Goal: Task Accomplishment & Management: Manage account settings

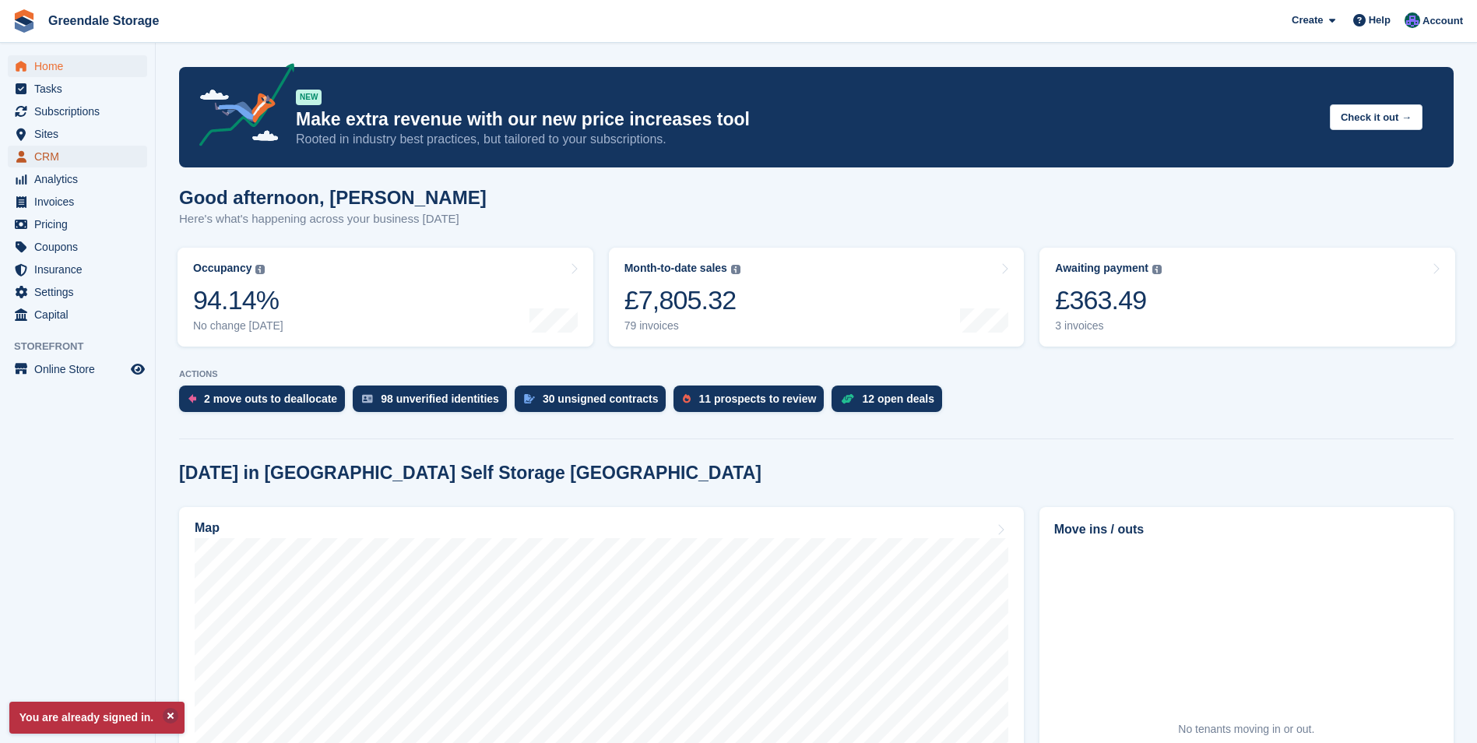
click at [50, 153] on span "CRM" at bounding box center [80, 157] width 93 height 22
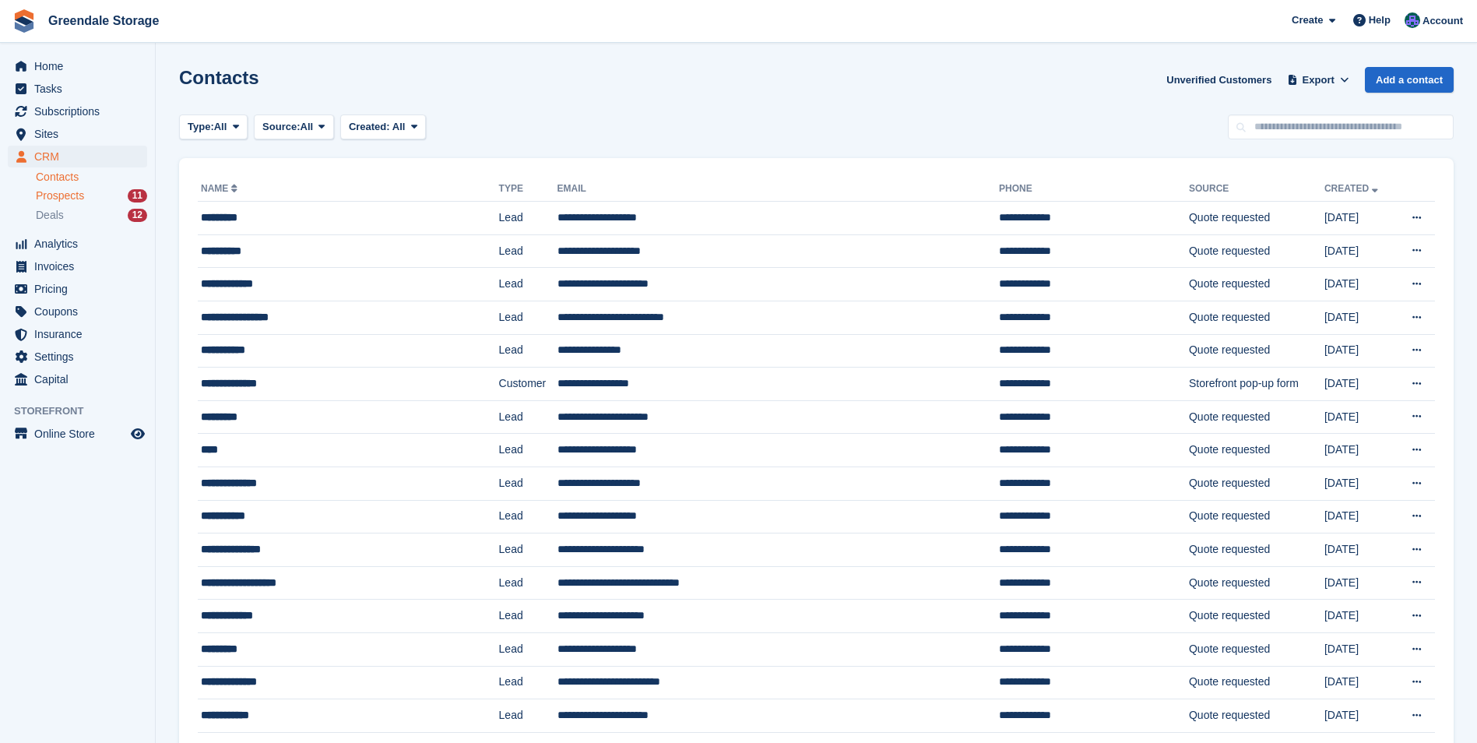
click at [95, 194] on div "Prospects 11" at bounding box center [91, 195] width 111 height 15
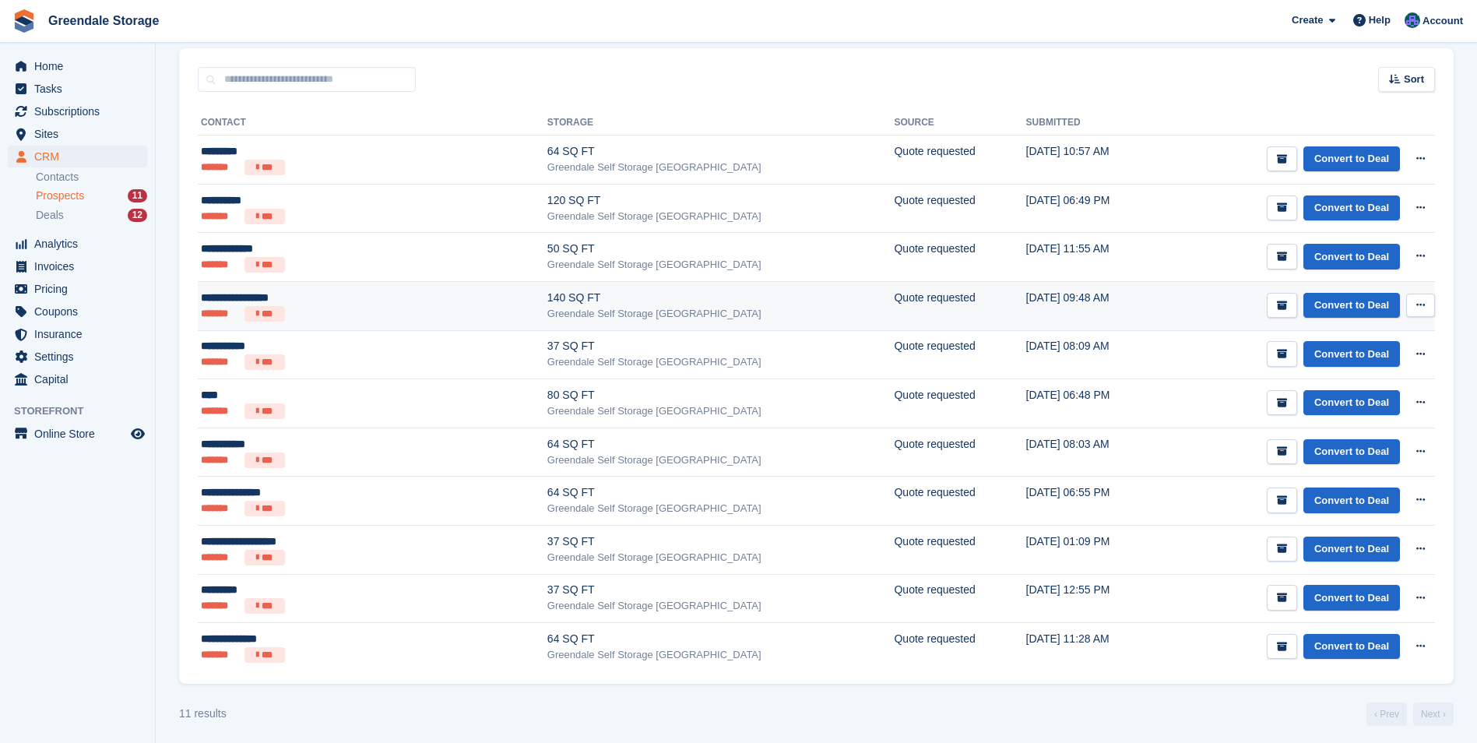
scroll to position [220, 0]
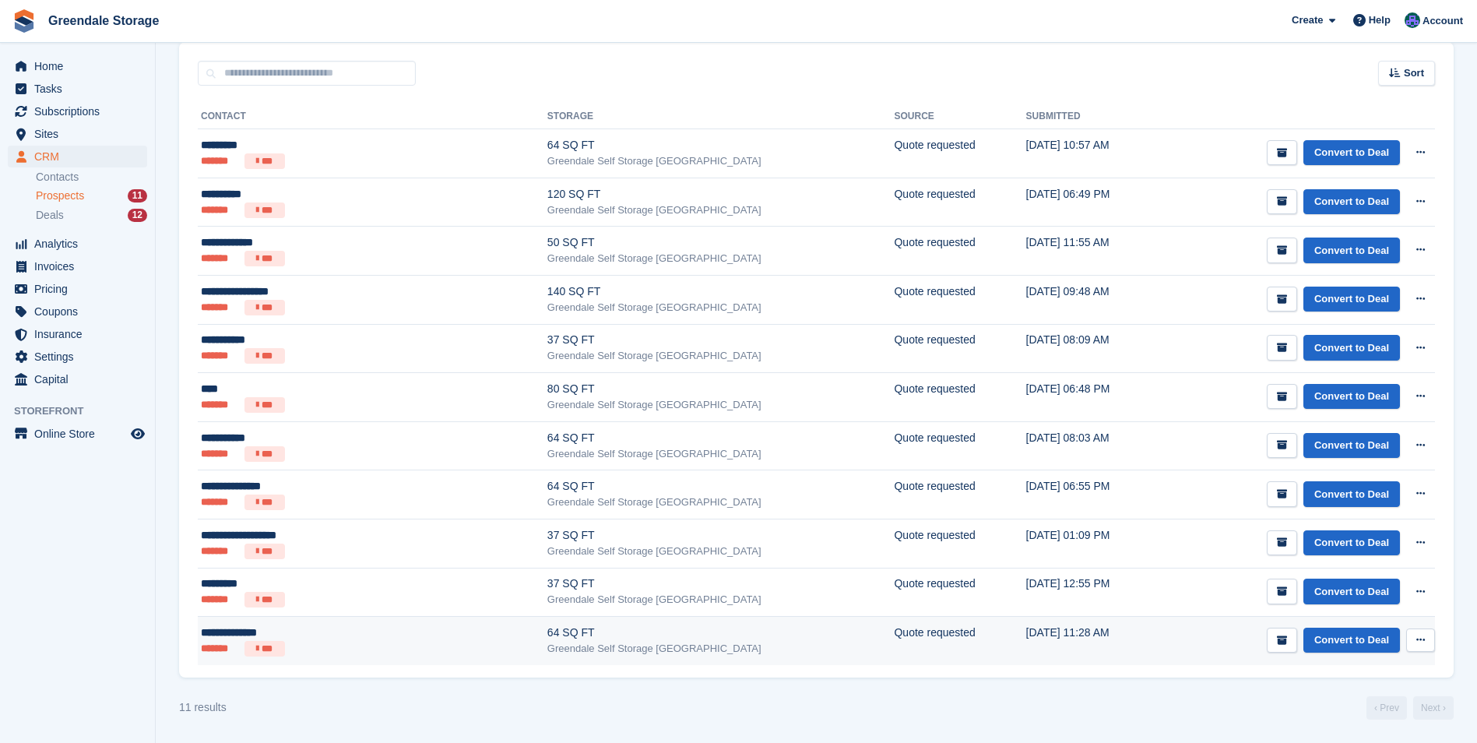
click at [1423, 639] on icon at bounding box center [1420, 640] width 9 height 10
click at [1353, 719] on p "Delete prospect" at bounding box center [1359, 724] width 135 height 20
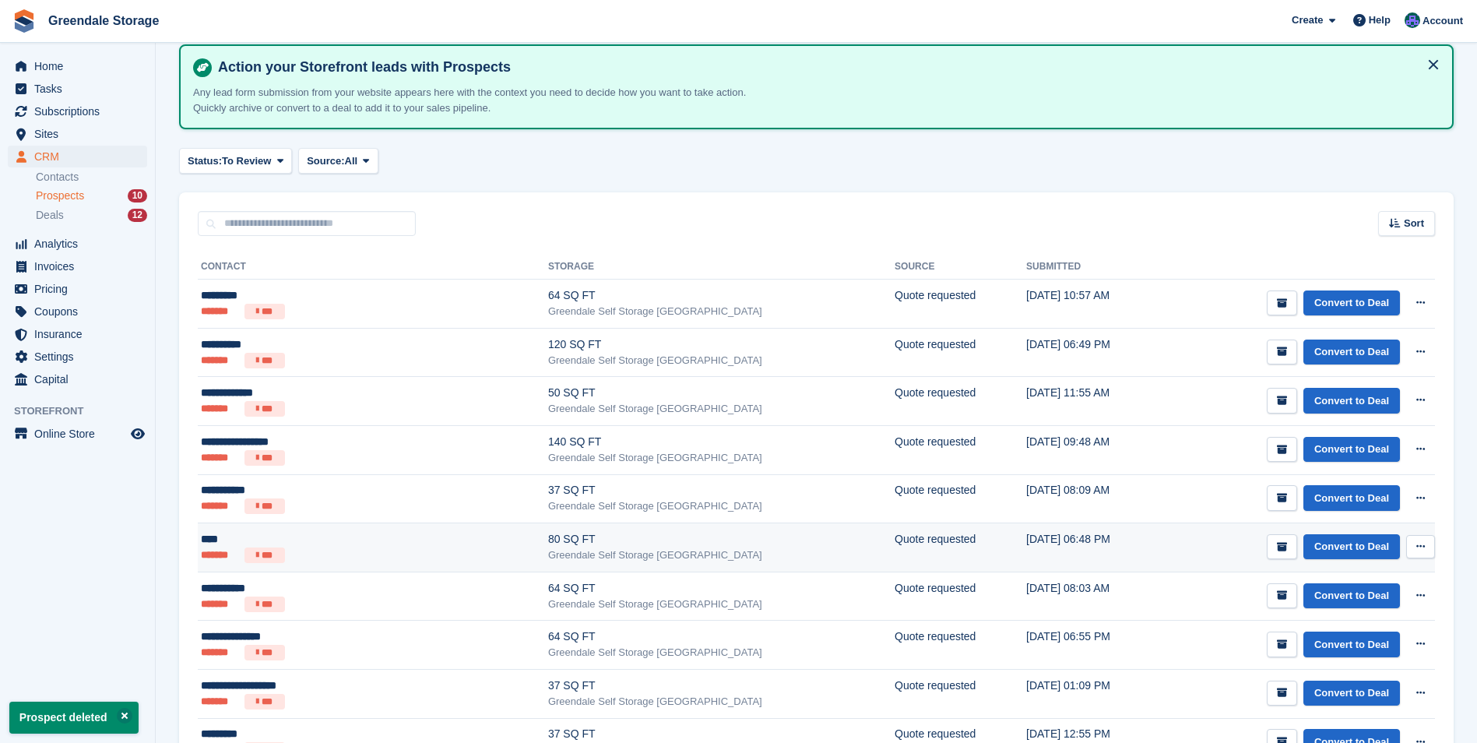
scroll to position [171, 0]
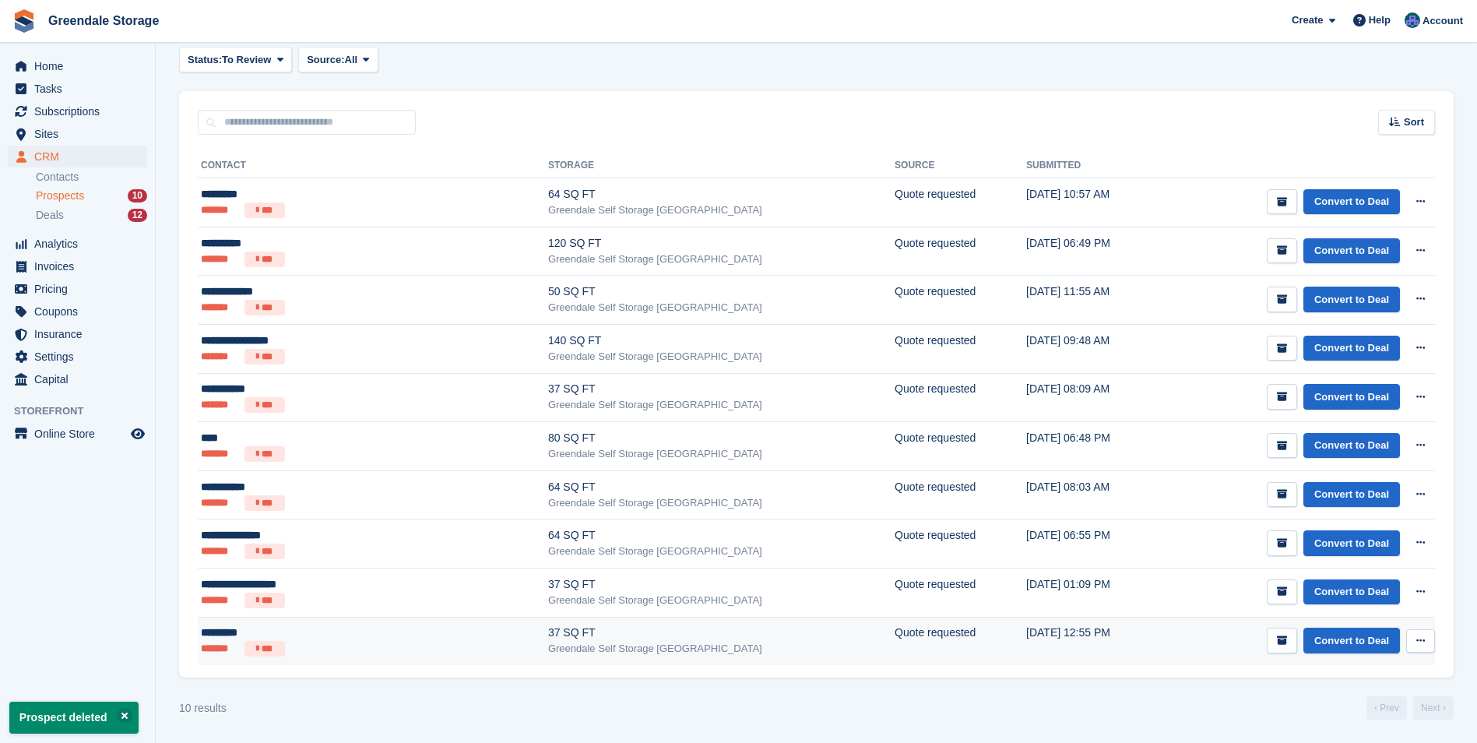
click at [1429, 642] on button at bounding box center [1420, 640] width 29 height 23
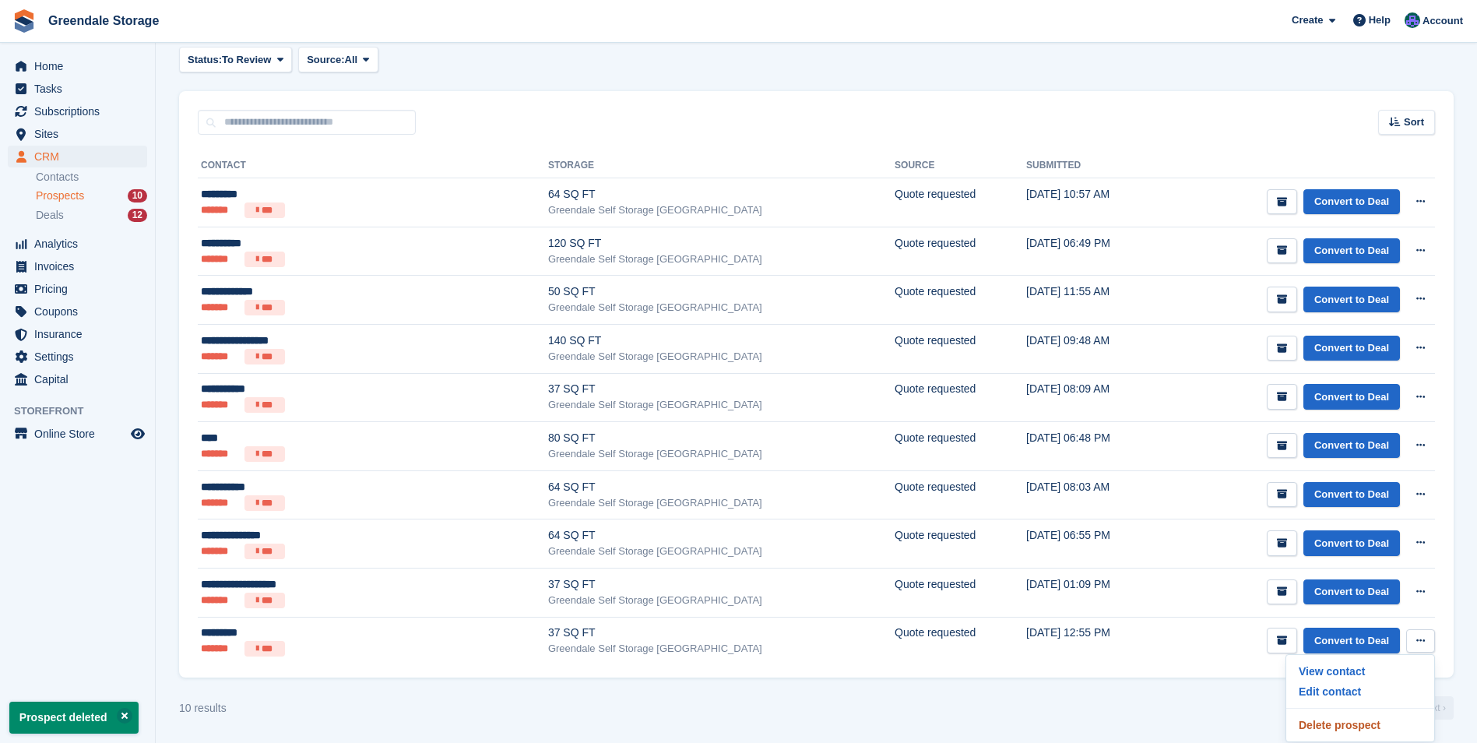
drag, startPoint x: 1345, startPoint y: 726, endPoint x: 822, endPoint y: 66, distance: 841.9
click at [1345, 727] on p "Delete prospect" at bounding box center [1359, 725] width 135 height 20
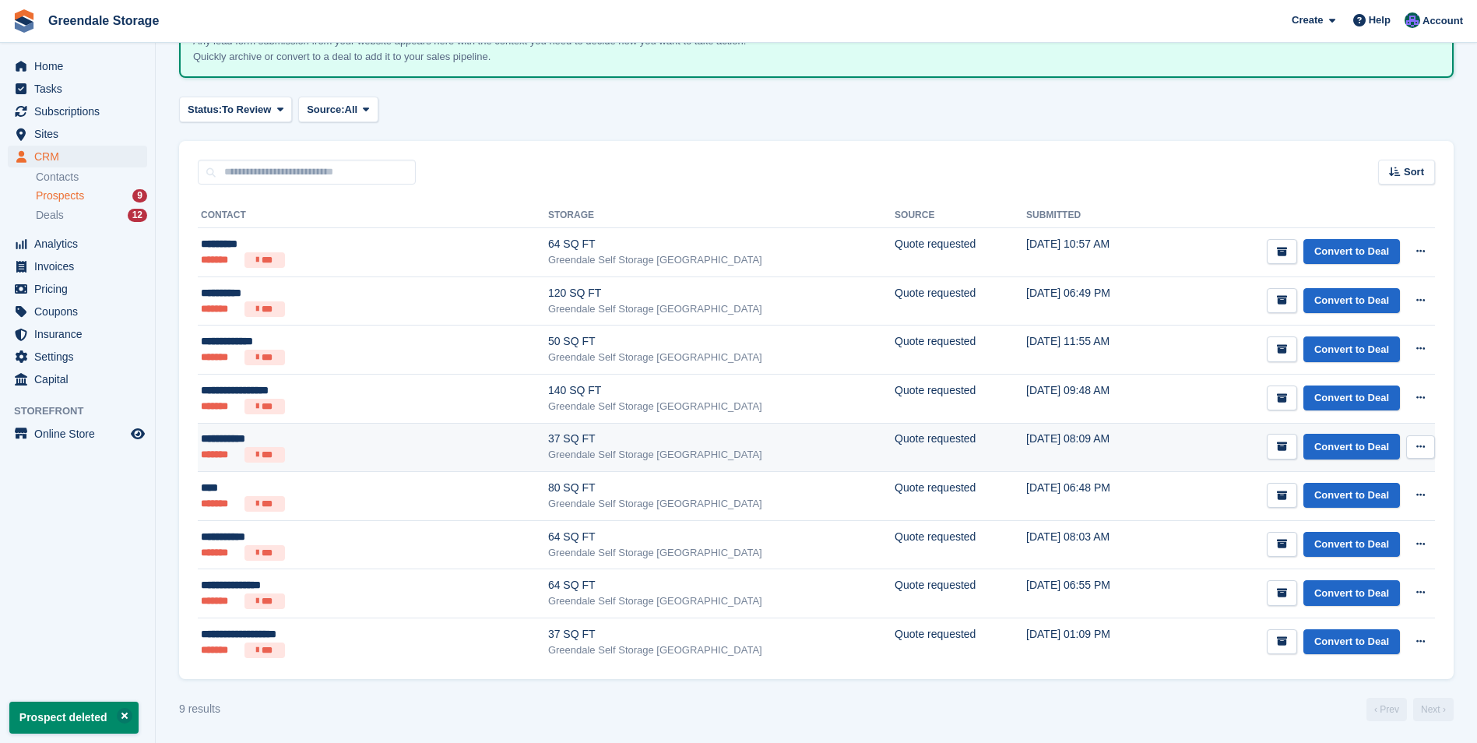
scroll to position [123, 0]
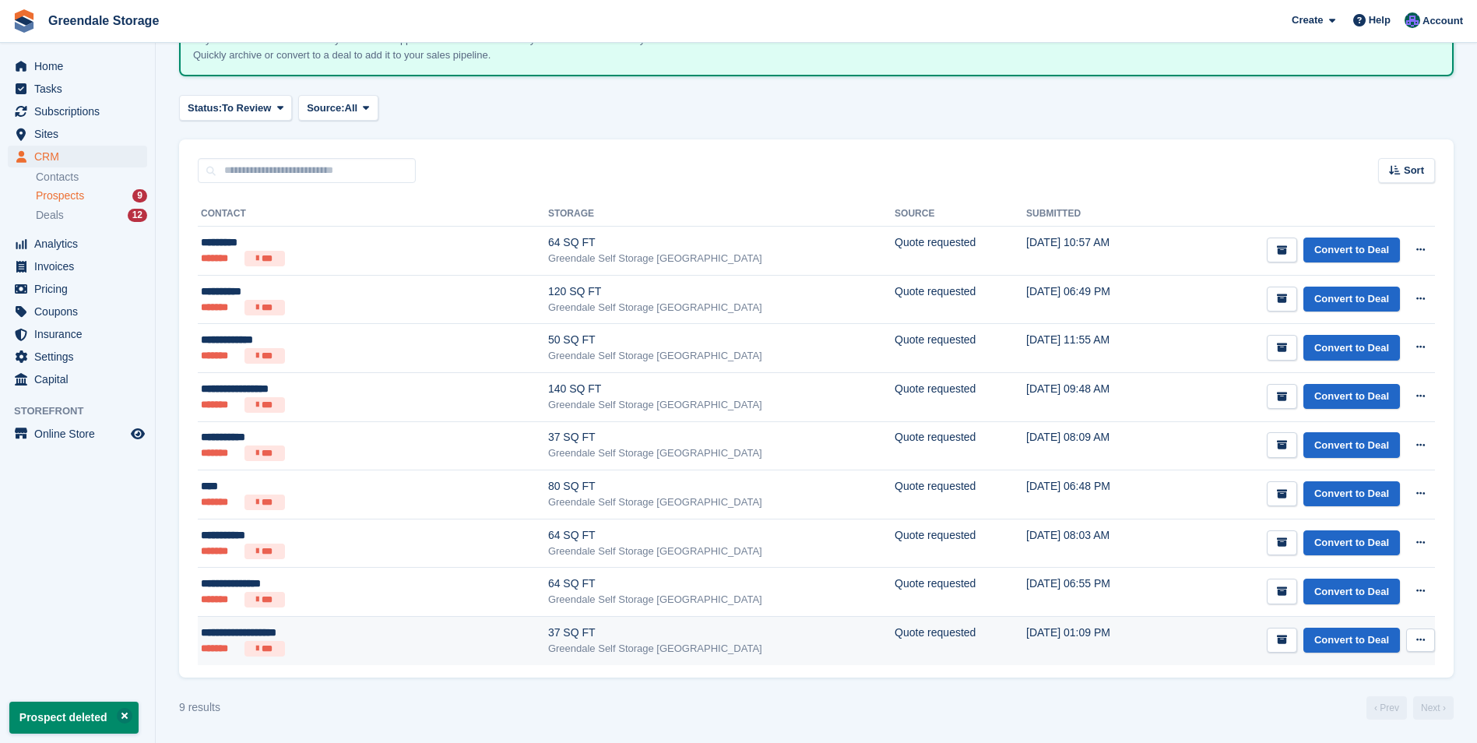
click at [1418, 634] on button at bounding box center [1420, 639] width 29 height 23
click at [1345, 723] on p "Delete prospect" at bounding box center [1359, 724] width 135 height 20
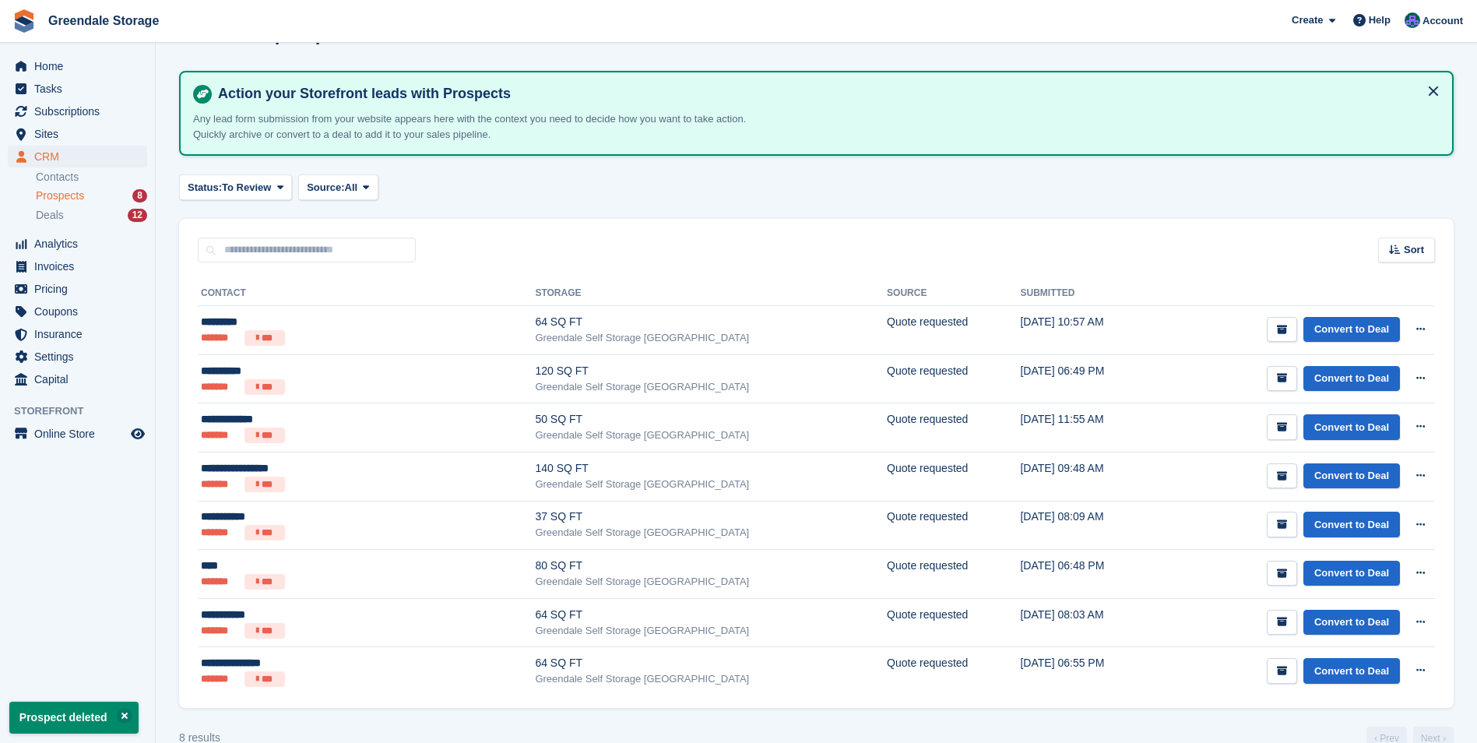
scroll to position [74, 0]
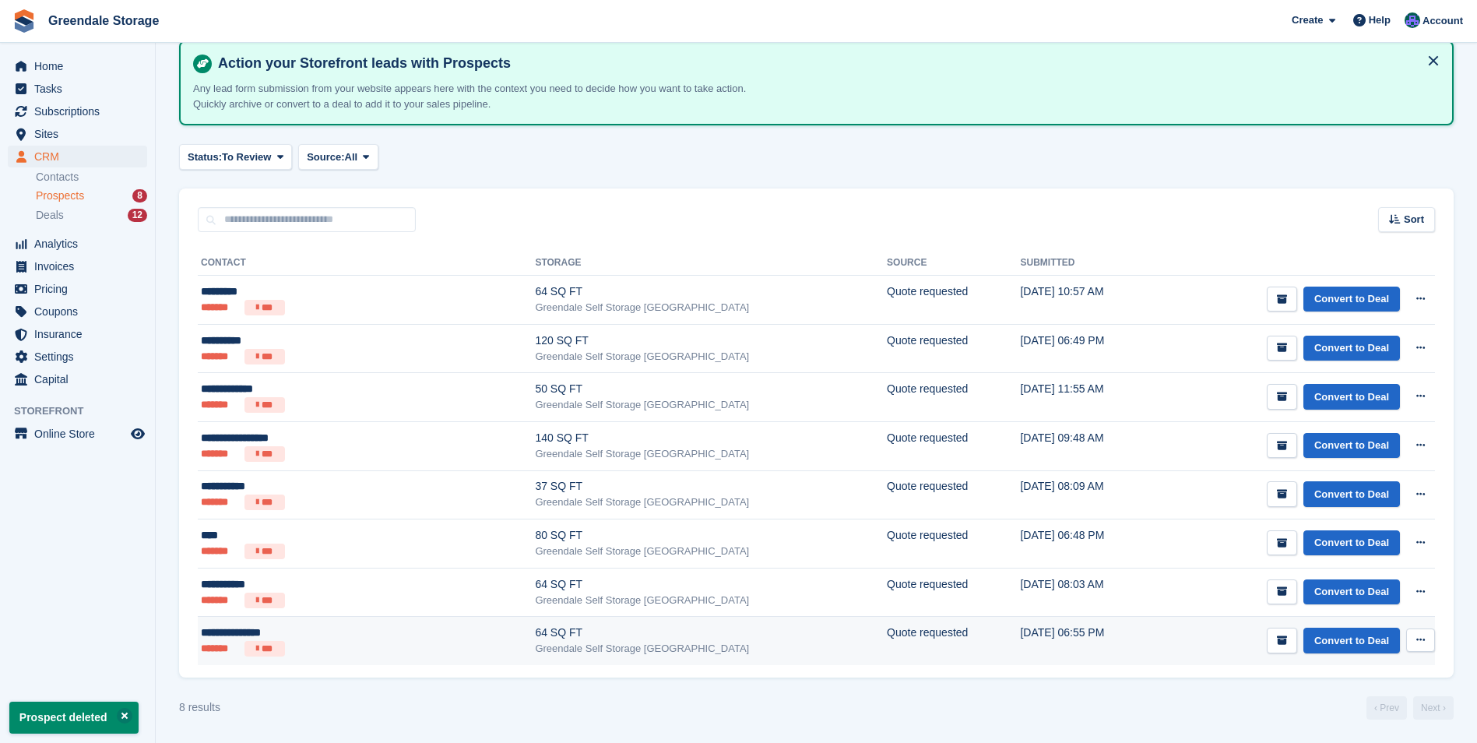
click at [1419, 640] on icon at bounding box center [1420, 640] width 9 height 10
click at [1338, 726] on p "Delete prospect" at bounding box center [1359, 724] width 135 height 20
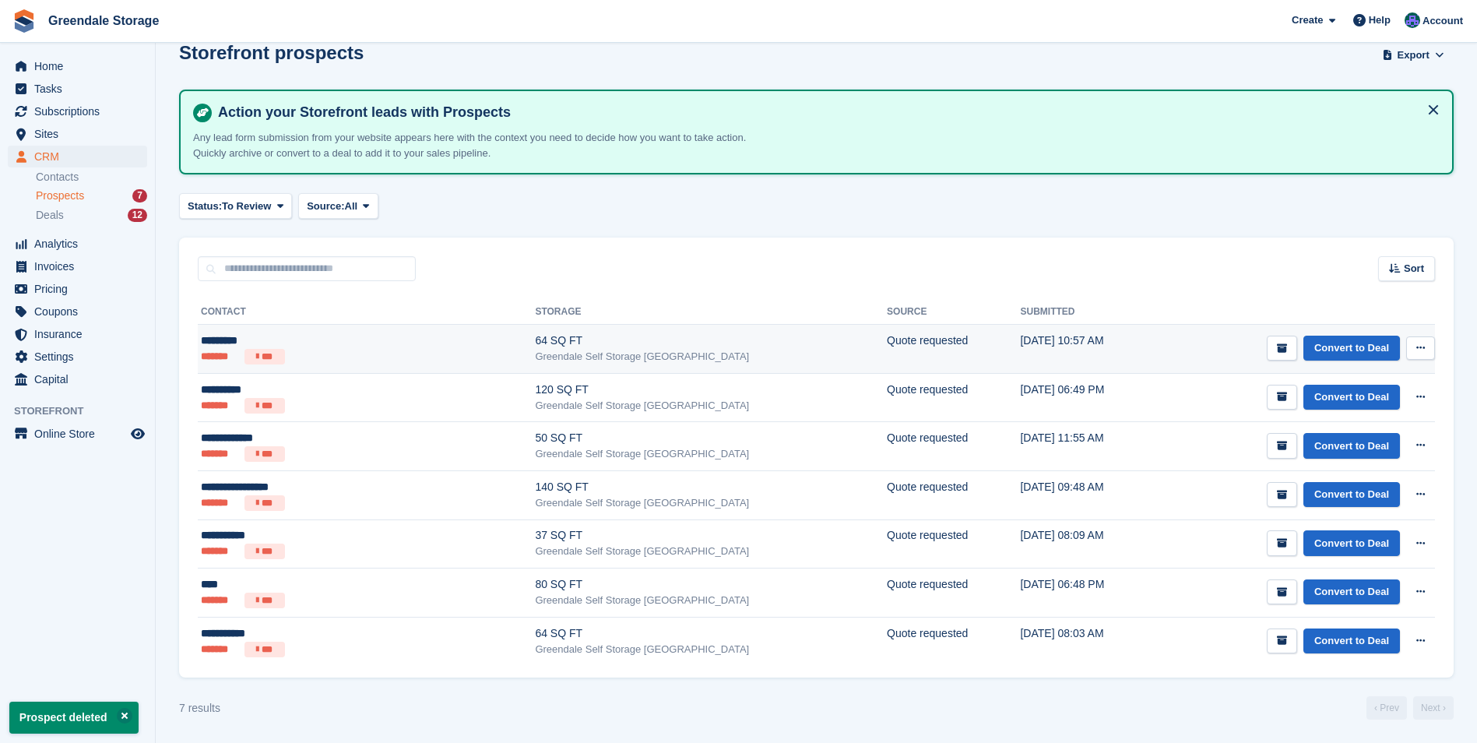
scroll to position [0, 0]
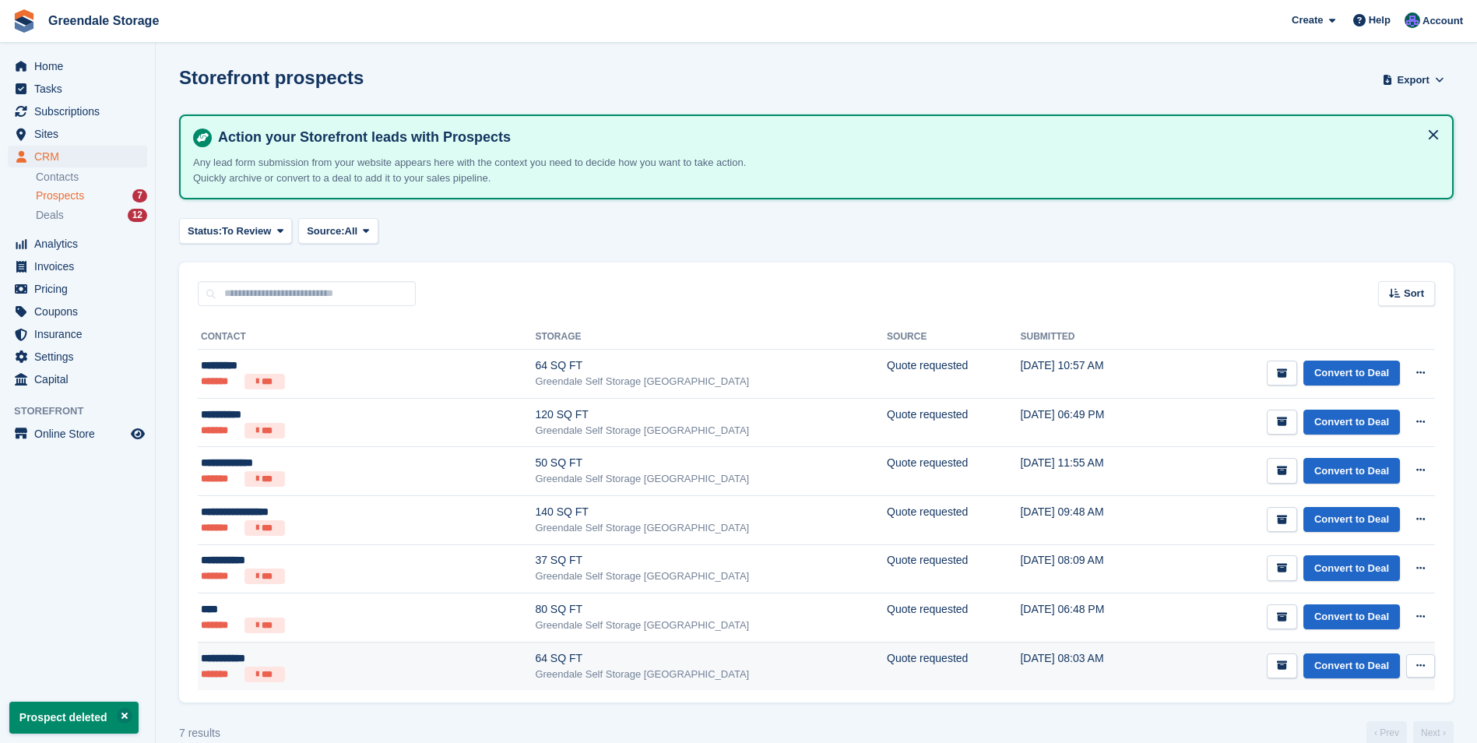
click at [1418, 662] on icon at bounding box center [1420, 665] width 9 height 10
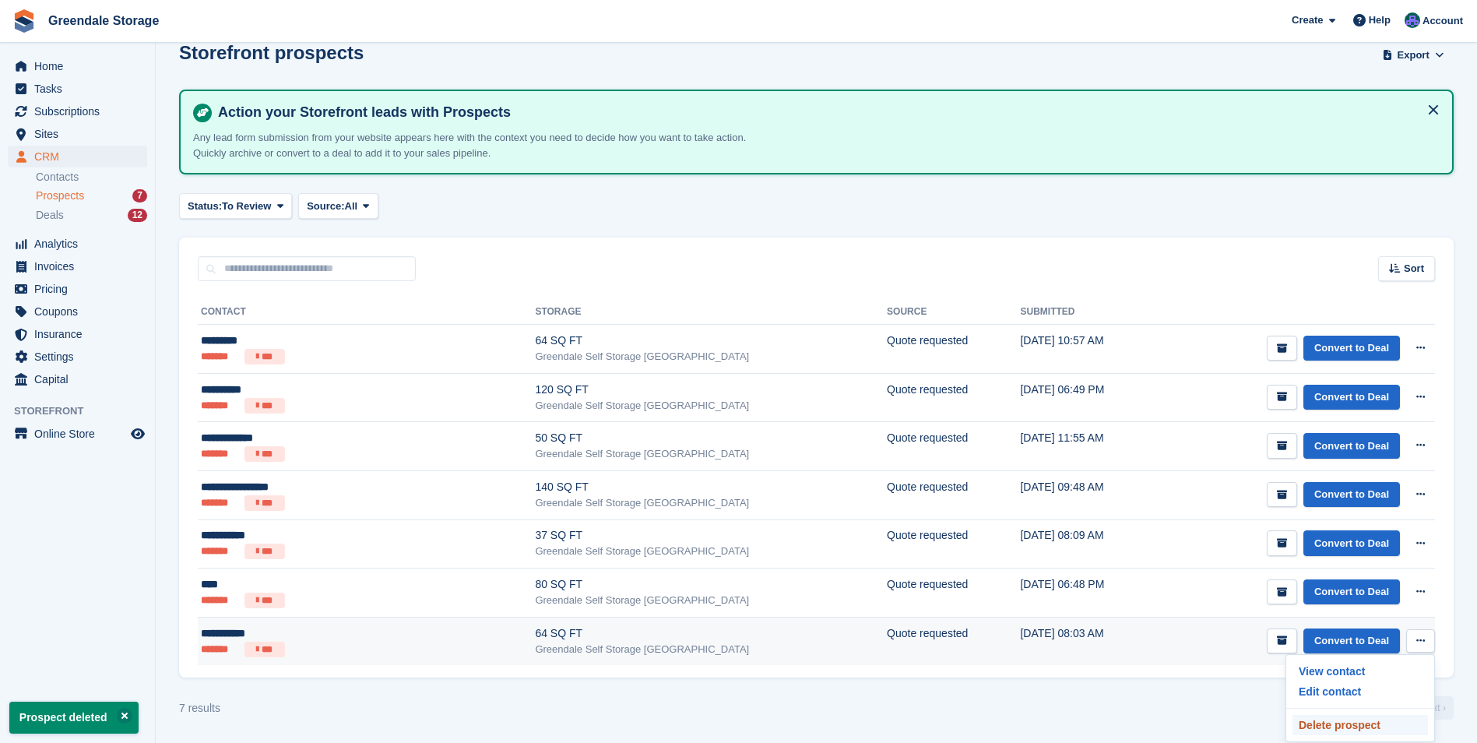
click at [1340, 722] on p "Delete prospect" at bounding box center [1359, 725] width 135 height 20
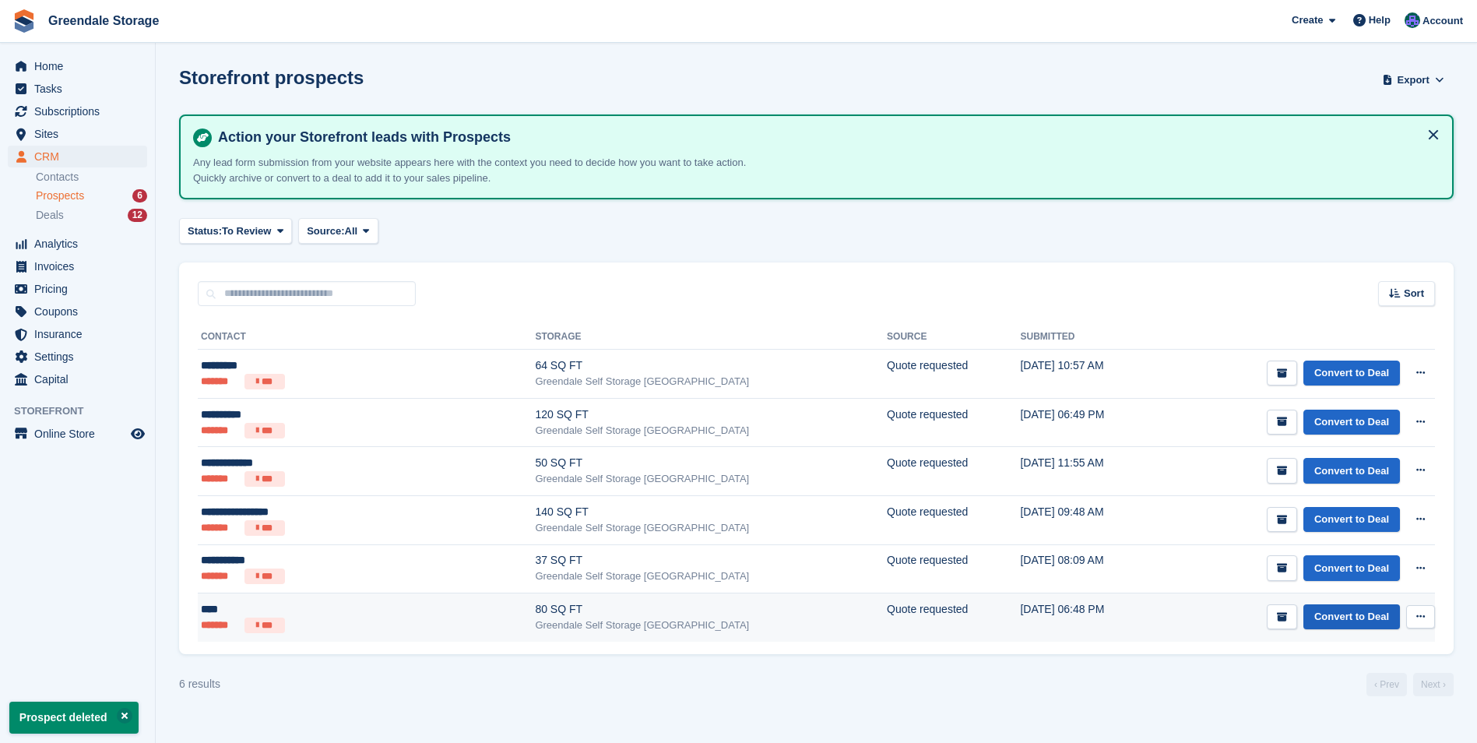
scroll to position [0, 0]
click at [1422, 610] on button at bounding box center [1420, 616] width 29 height 23
click at [1334, 703] on p "Delete prospect" at bounding box center [1359, 701] width 135 height 20
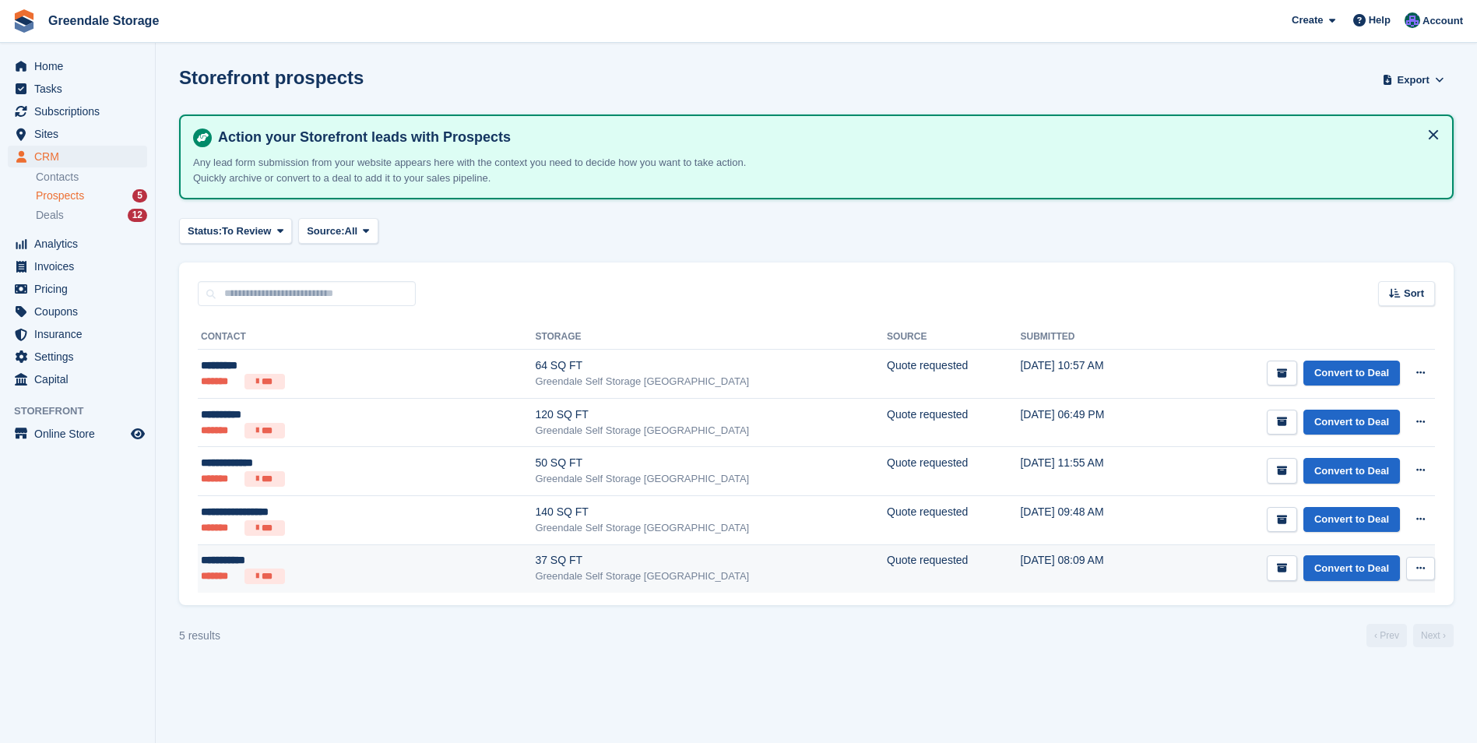
click at [1422, 564] on icon at bounding box center [1420, 568] width 9 height 10
click at [1020, 561] on td "25 Sep, 08:09 AM" at bounding box center [1089, 568] width 138 height 48
click at [1358, 568] on link "Convert to Deal" at bounding box center [1351, 568] width 97 height 26
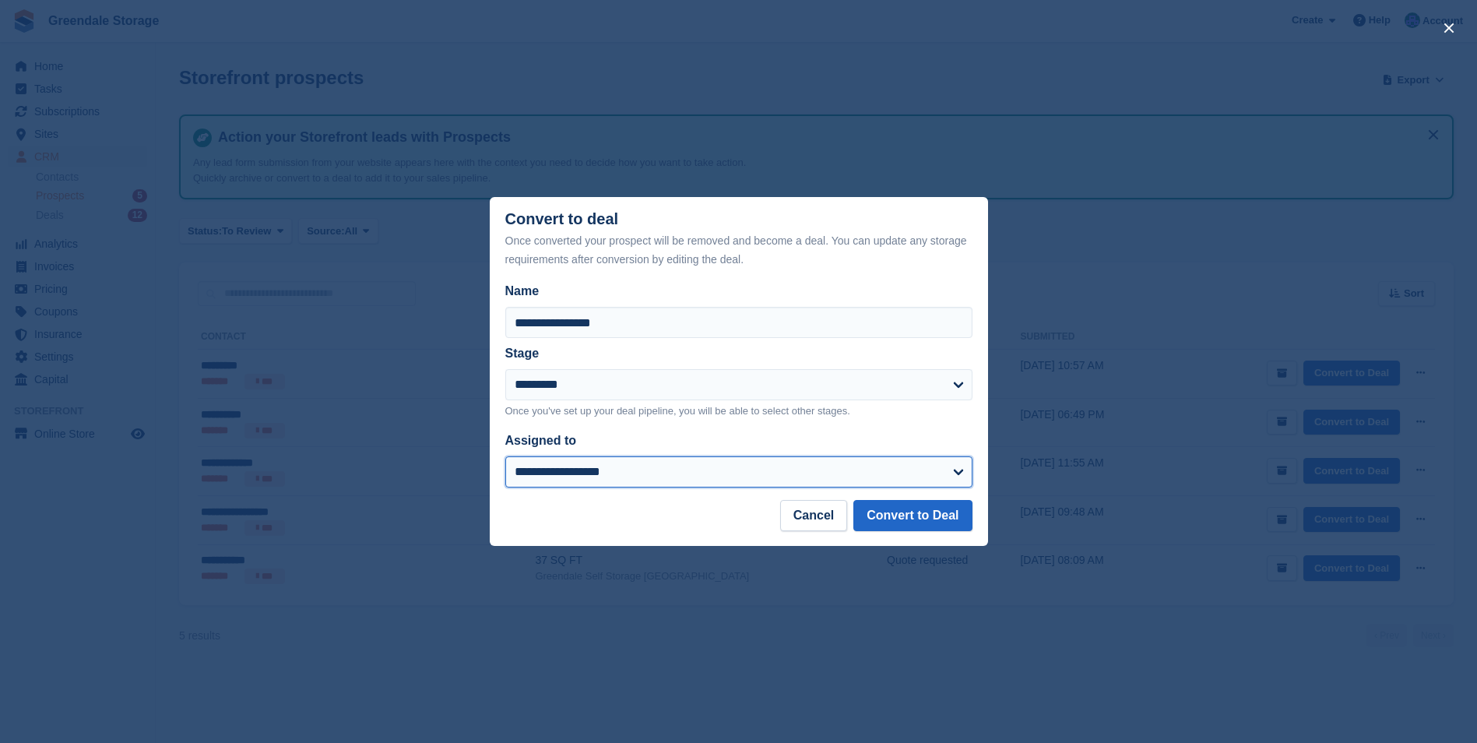
click at [628, 482] on select "**********" at bounding box center [738, 471] width 467 height 31
select select "****"
click at [505, 457] on select "**********" at bounding box center [738, 471] width 467 height 31
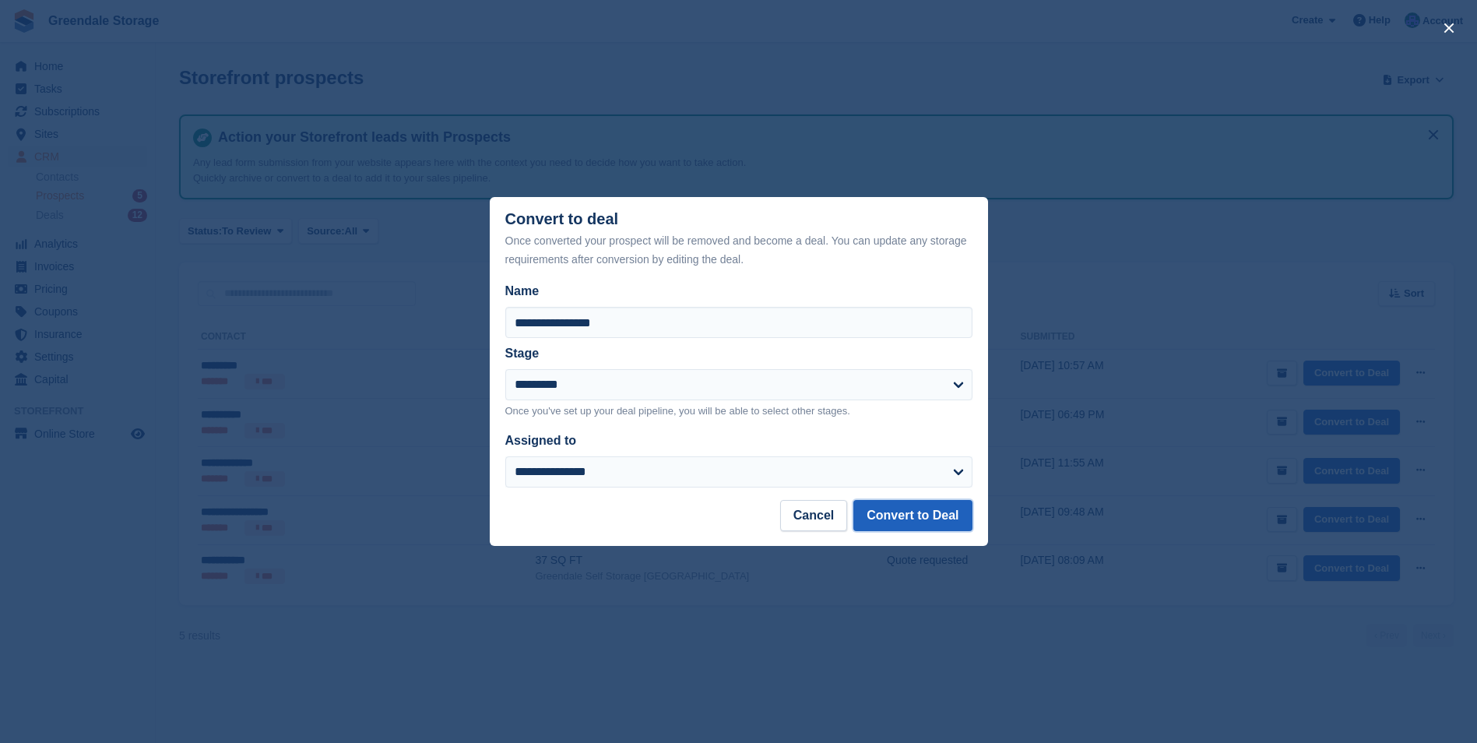
click at [923, 517] on button "Convert to Deal" at bounding box center [912, 515] width 118 height 31
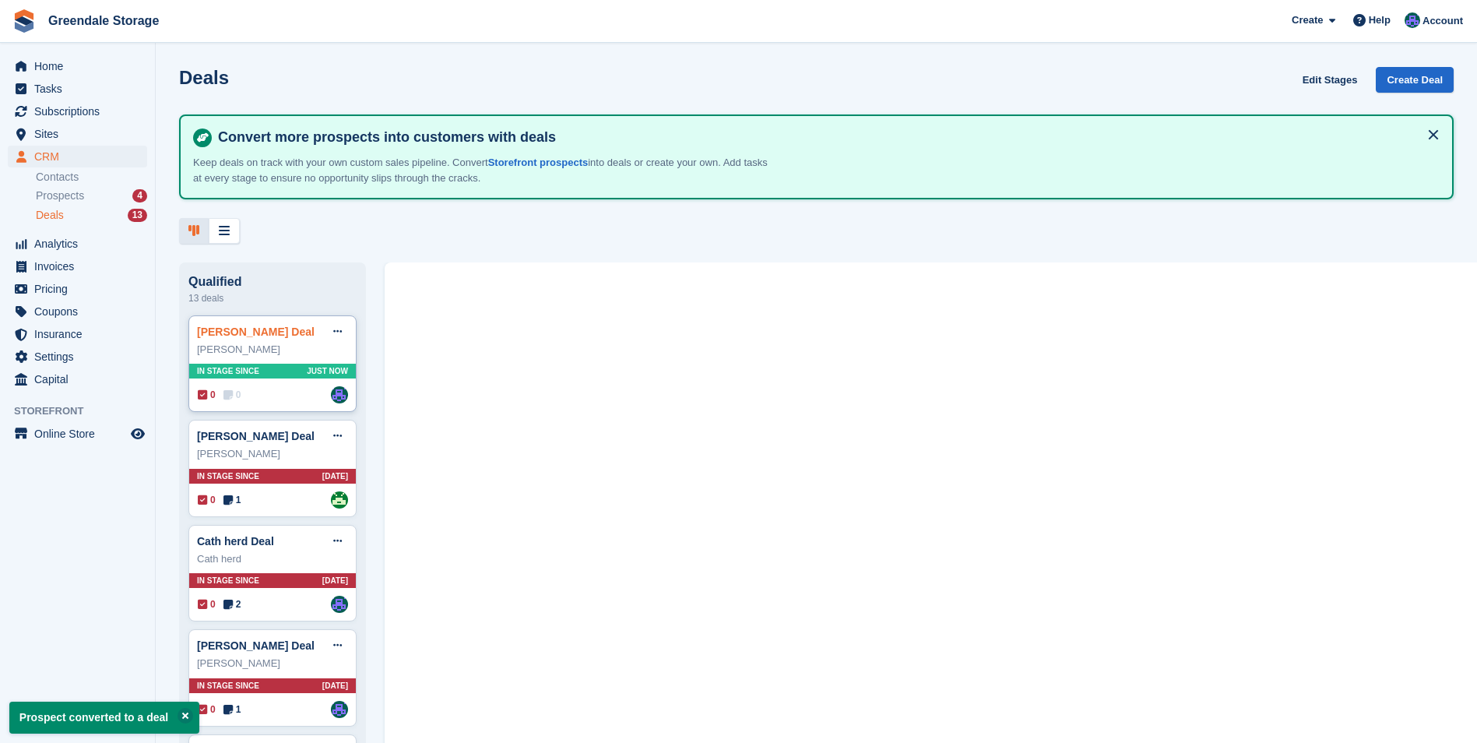
click at [264, 334] on link "Sandie Dent Deal" at bounding box center [256, 331] width 118 height 12
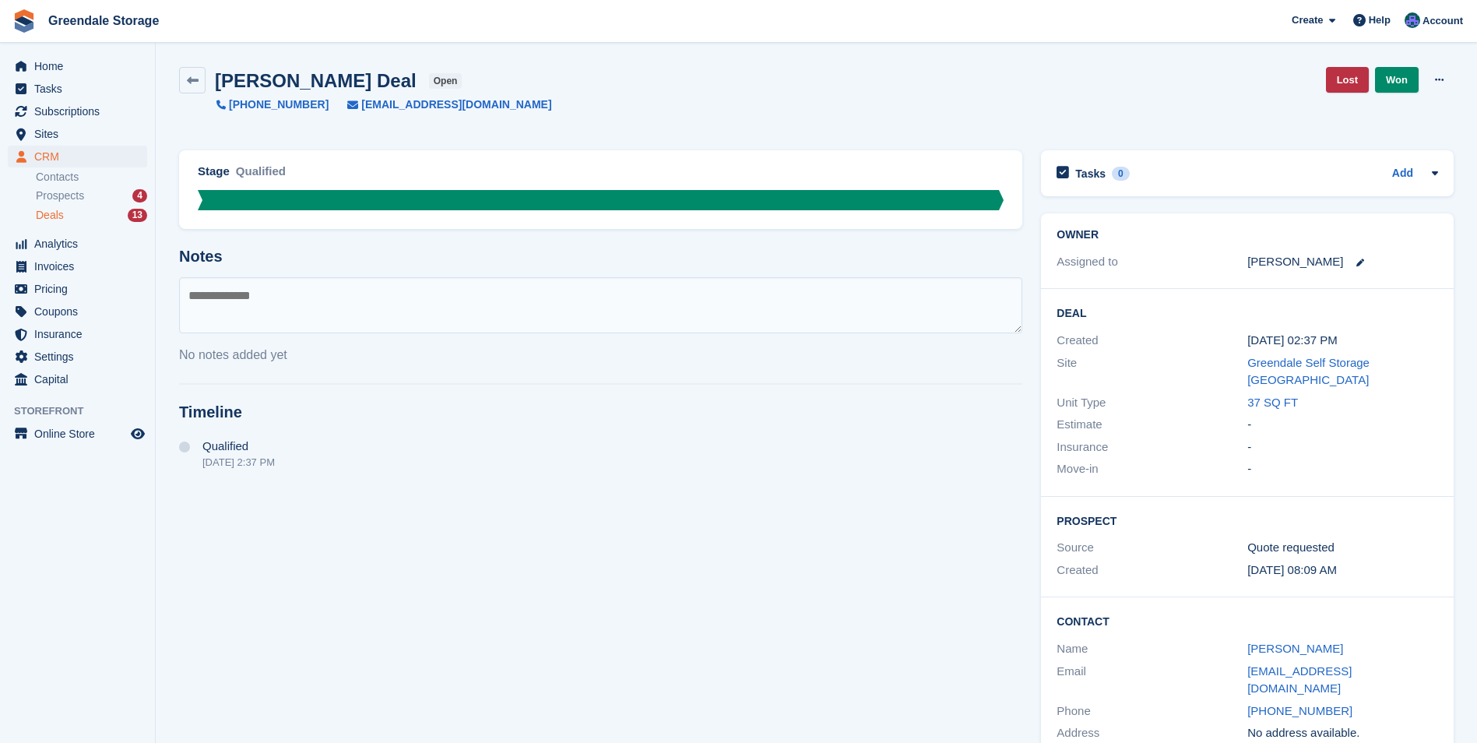
click at [272, 289] on textarea at bounding box center [600, 305] width 843 height 56
type textarea "**********"
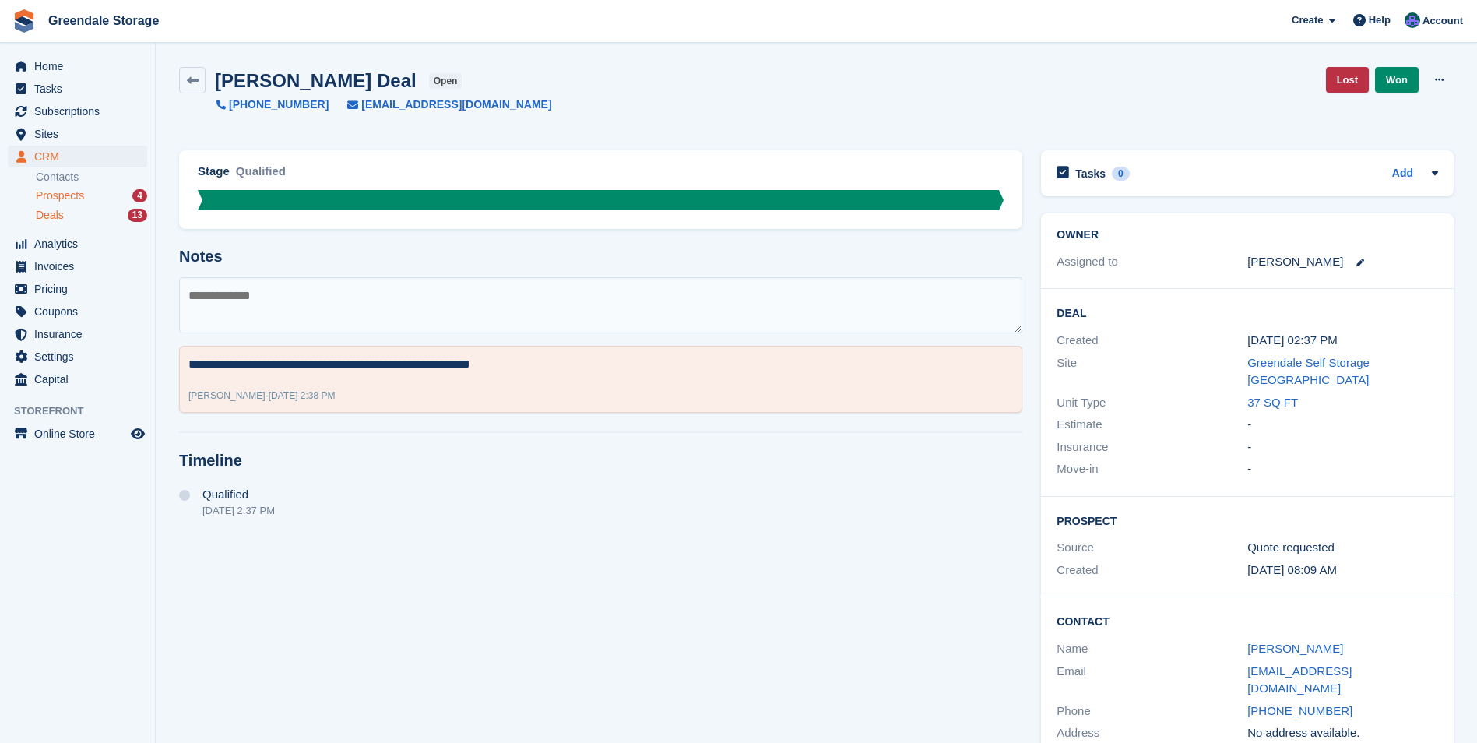
click at [68, 197] on span "Prospects" at bounding box center [60, 195] width 48 height 15
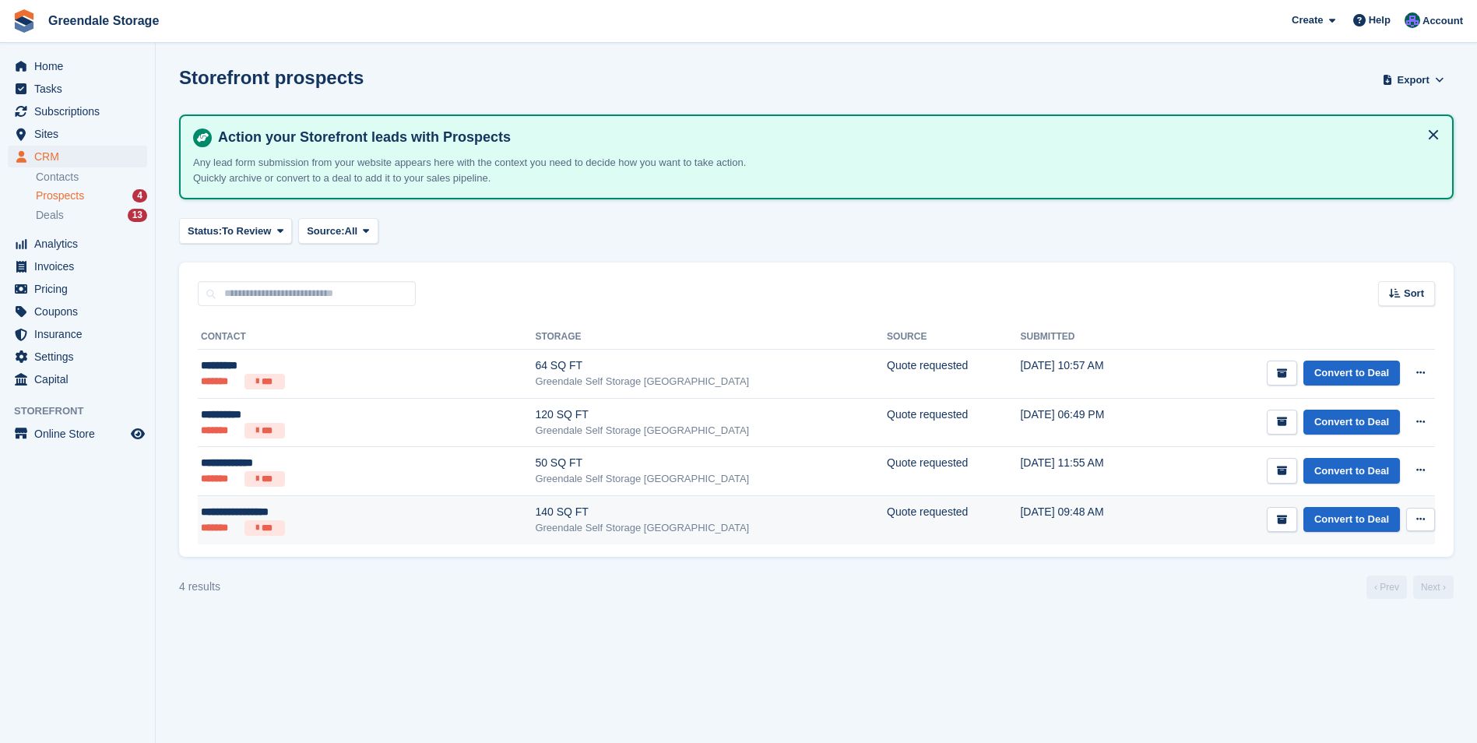
click at [1052, 518] on td "[DATE] 09:48 AM" at bounding box center [1089, 519] width 138 height 48
click at [586, 513] on div "140 SQ FT" at bounding box center [711, 512] width 352 height 16
click at [1352, 512] on link "Convert to Deal" at bounding box center [1351, 520] width 97 height 26
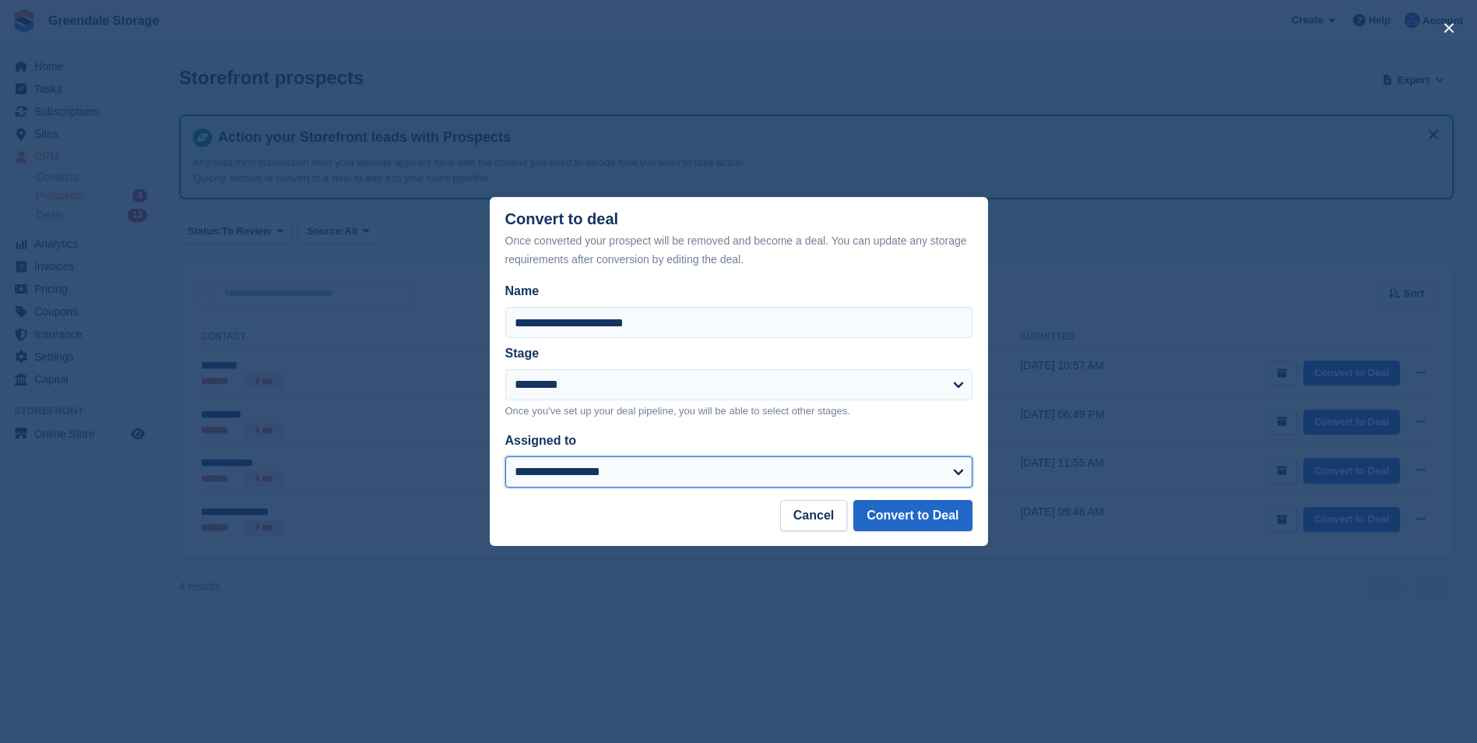
click at [771, 466] on select "**********" at bounding box center [738, 471] width 467 height 31
select select "****"
click at [505, 457] on select "**********" at bounding box center [738, 471] width 467 height 31
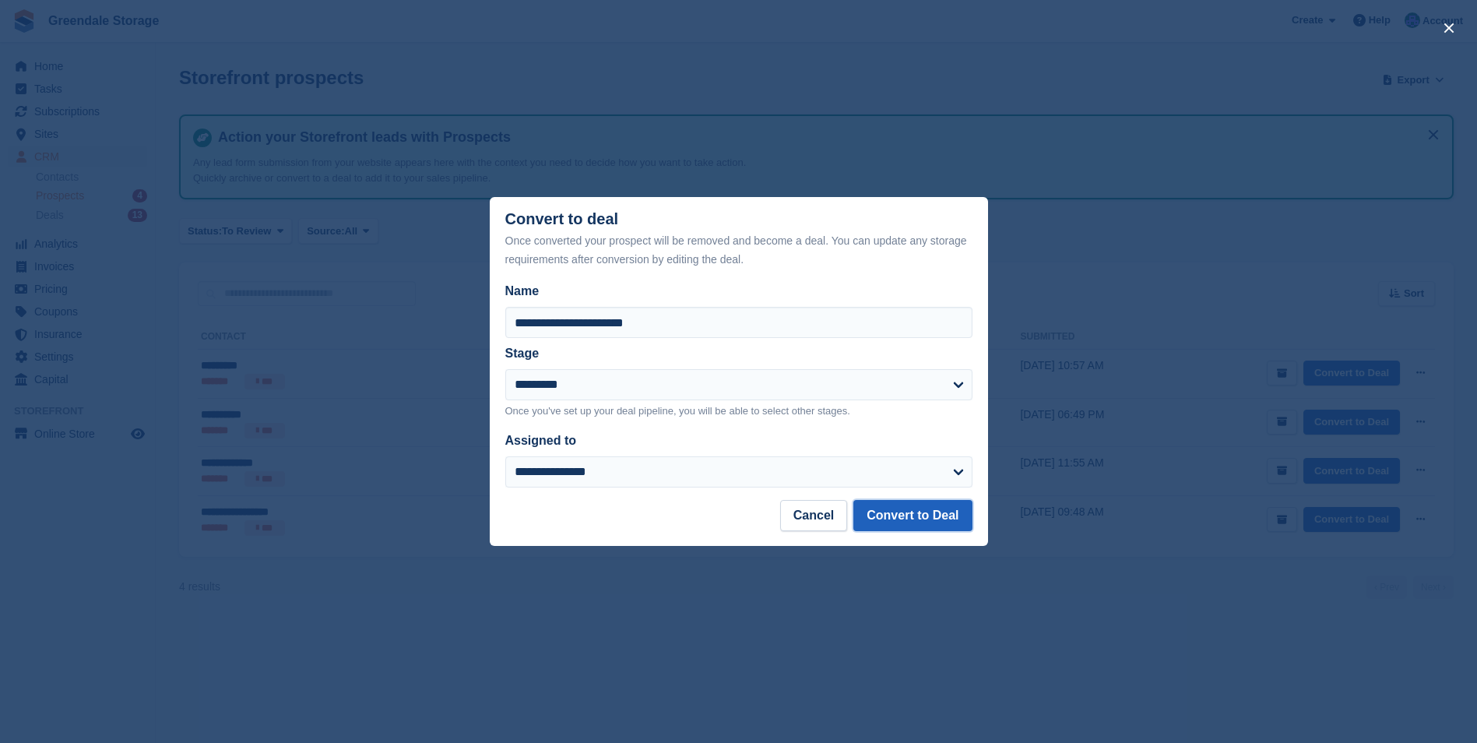
click at [897, 519] on button "Convert to Deal" at bounding box center [912, 515] width 118 height 31
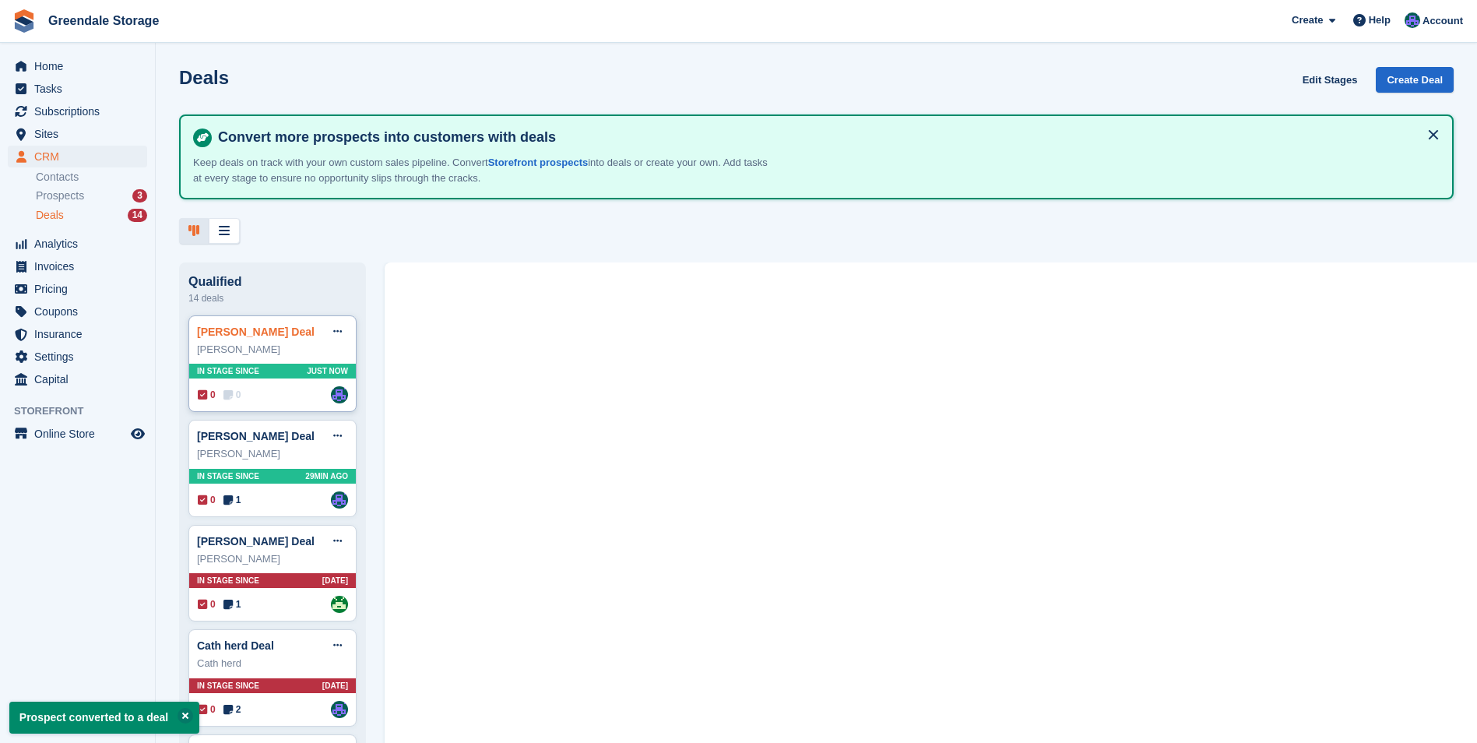
click at [234, 338] on link "Catherine Webster Deal" at bounding box center [256, 331] width 118 height 12
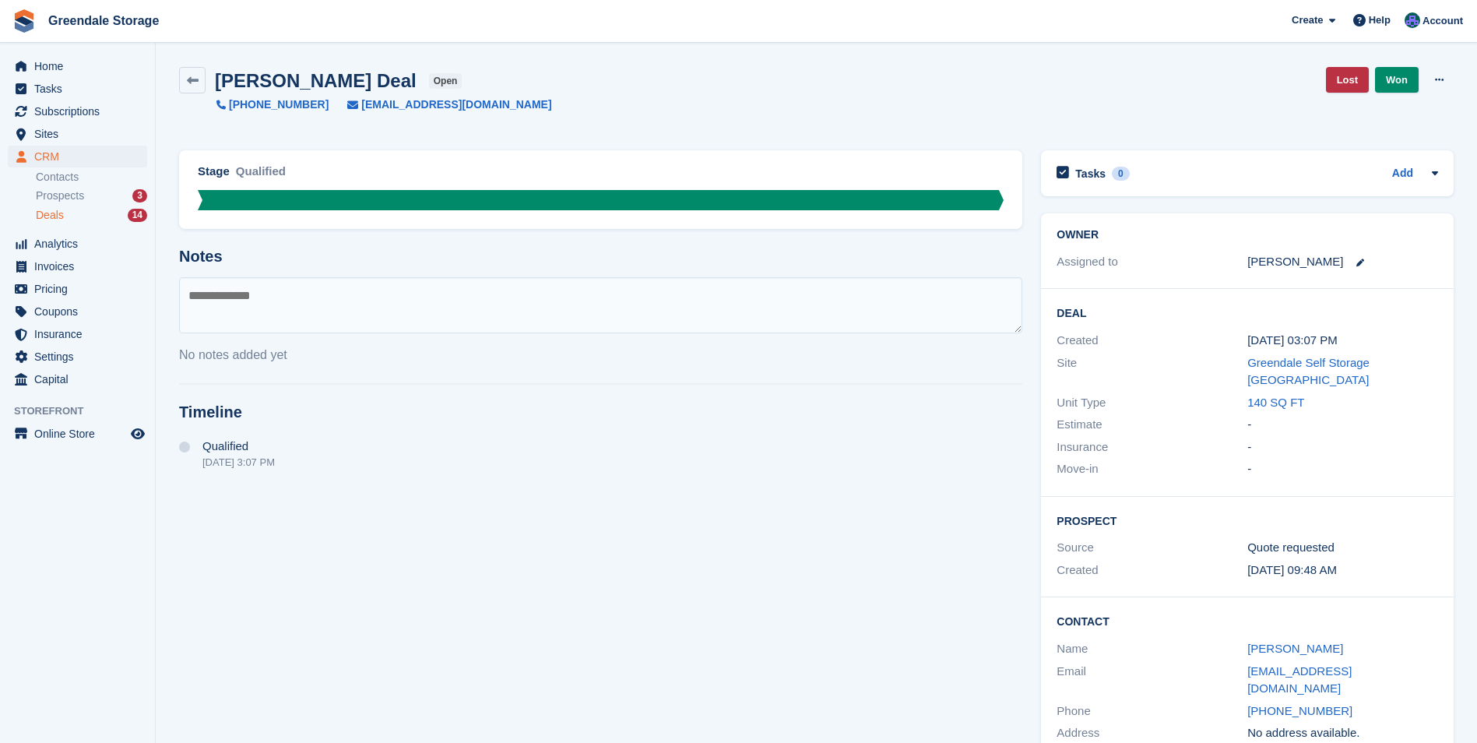
click at [330, 310] on textarea at bounding box center [600, 305] width 843 height 56
type textarea "**********"
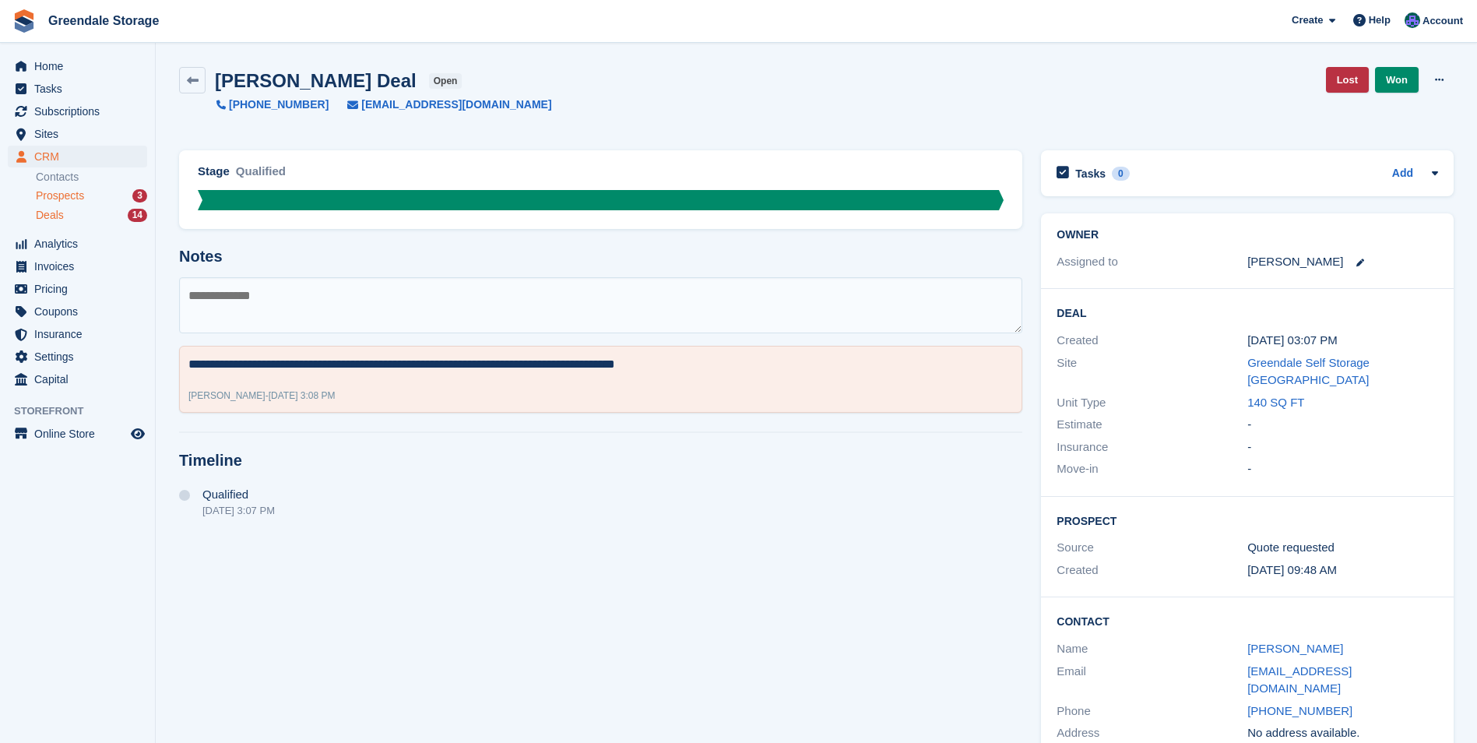
click at [60, 196] on span "Prospects" at bounding box center [60, 195] width 48 height 15
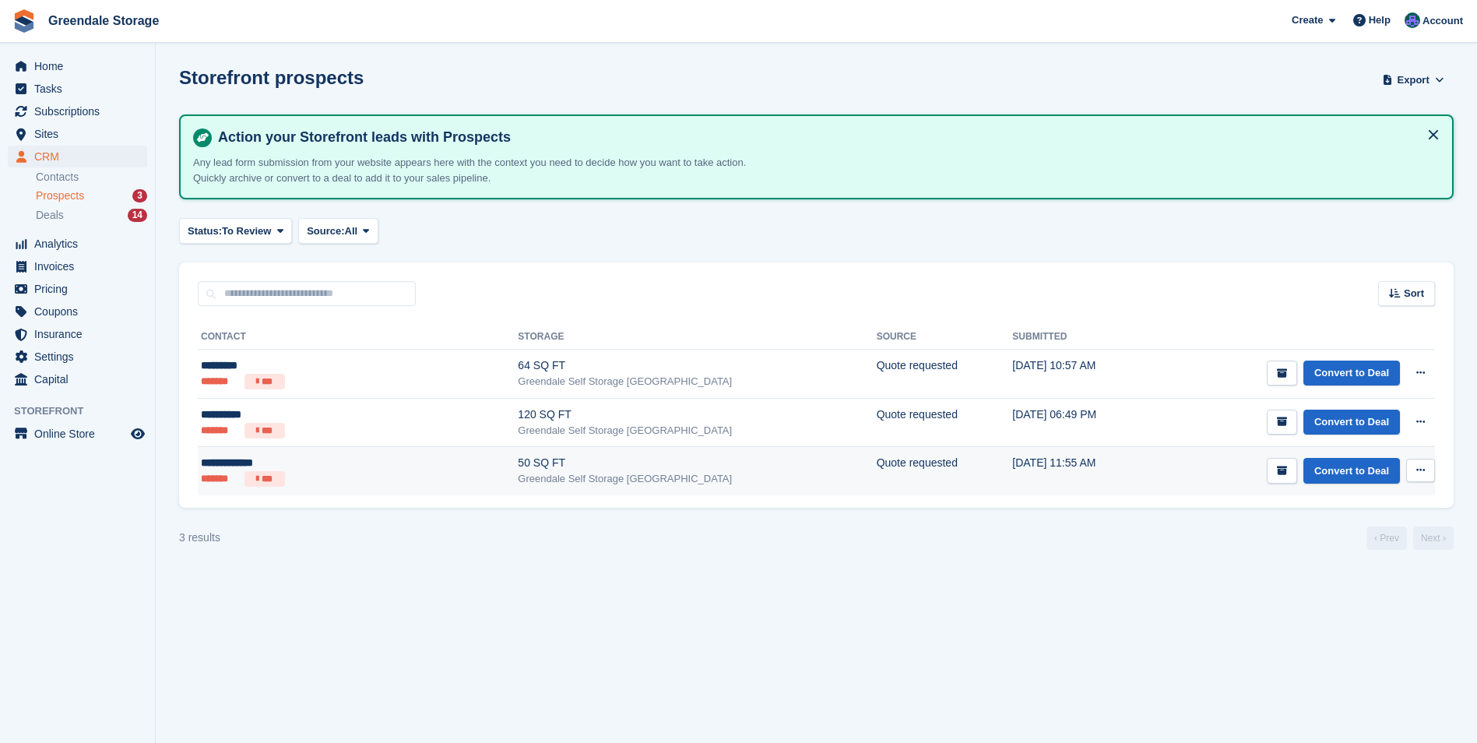
click at [548, 468] on div "50 SQ FT" at bounding box center [697, 463] width 358 height 16
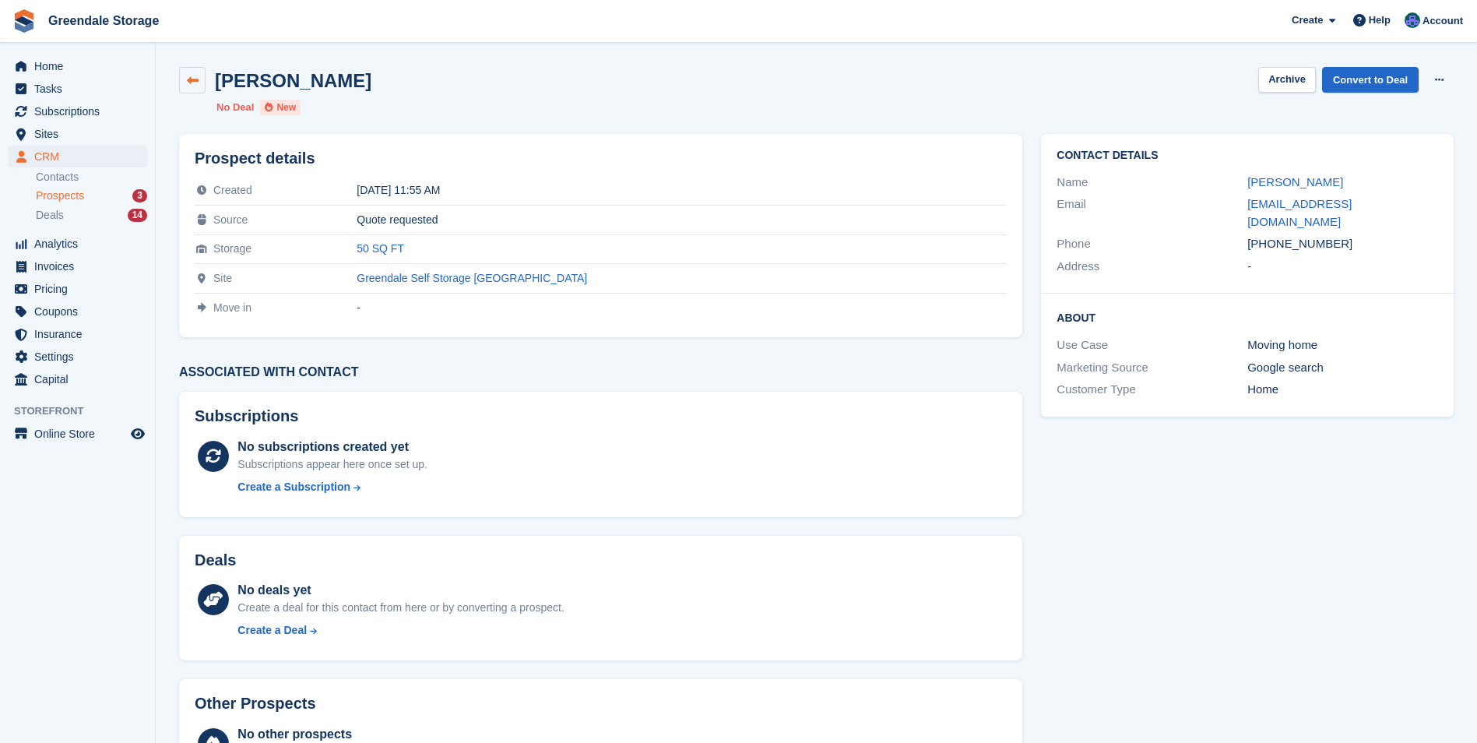
click at [192, 81] on icon at bounding box center [193, 81] width 12 height 12
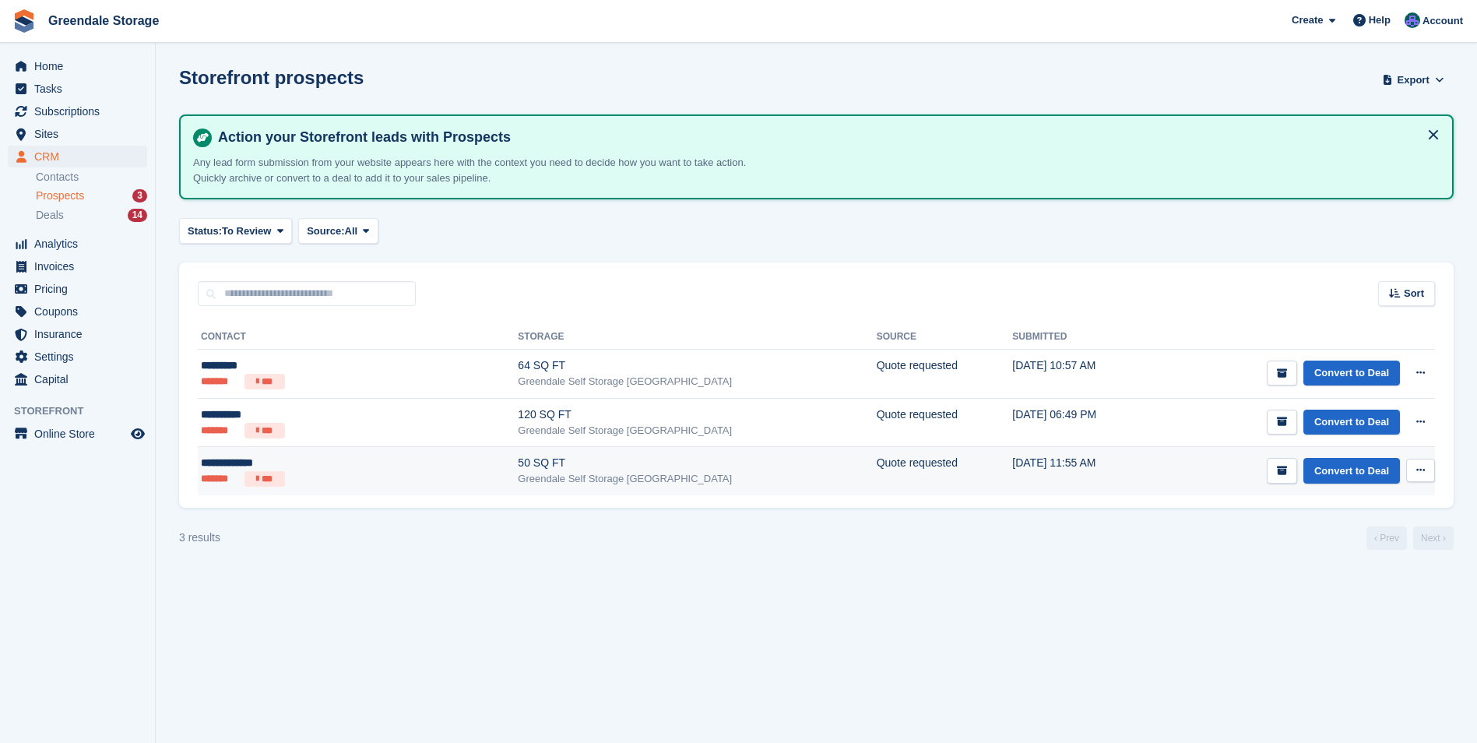
click at [1417, 465] on icon at bounding box center [1420, 470] width 9 height 10
click at [1313, 554] on p "Delete prospect" at bounding box center [1359, 554] width 135 height 20
click at [1368, 464] on link "Convert to Deal" at bounding box center [1351, 471] width 97 height 26
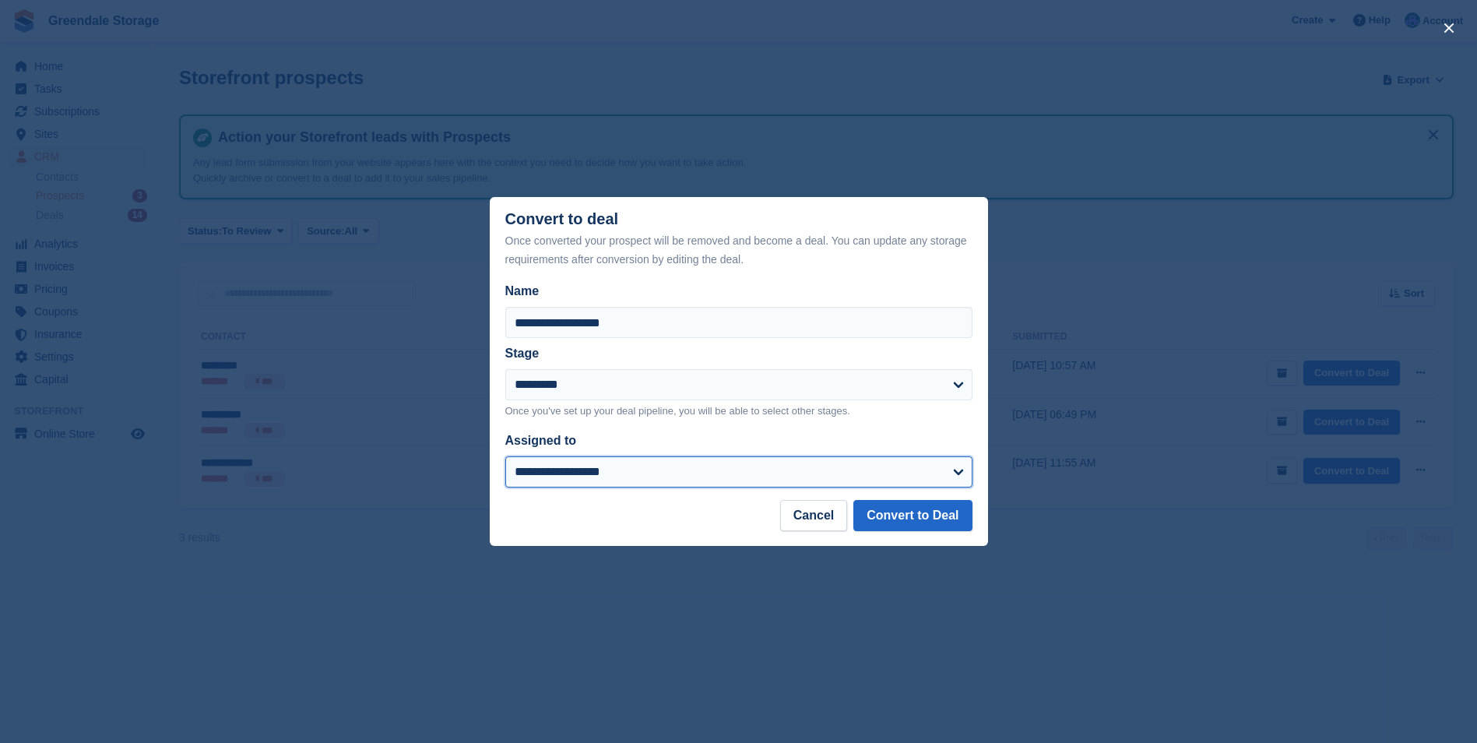
click at [660, 467] on select "**********" at bounding box center [738, 471] width 467 height 31
select select "****"
click at [505, 457] on select "**********" at bounding box center [738, 471] width 467 height 31
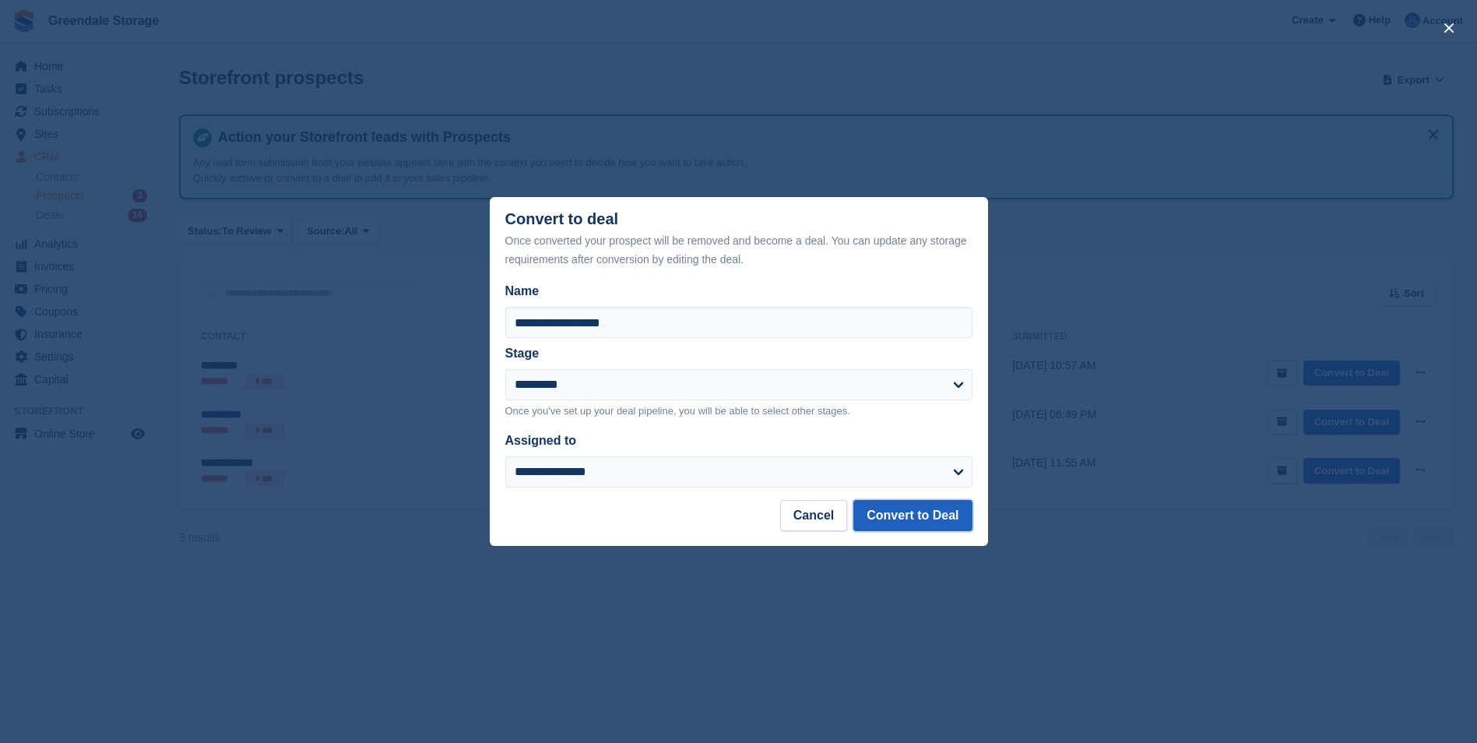
click at [891, 508] on button "Convert to Deal" at bounding box center [912, 515] width 118 height 31
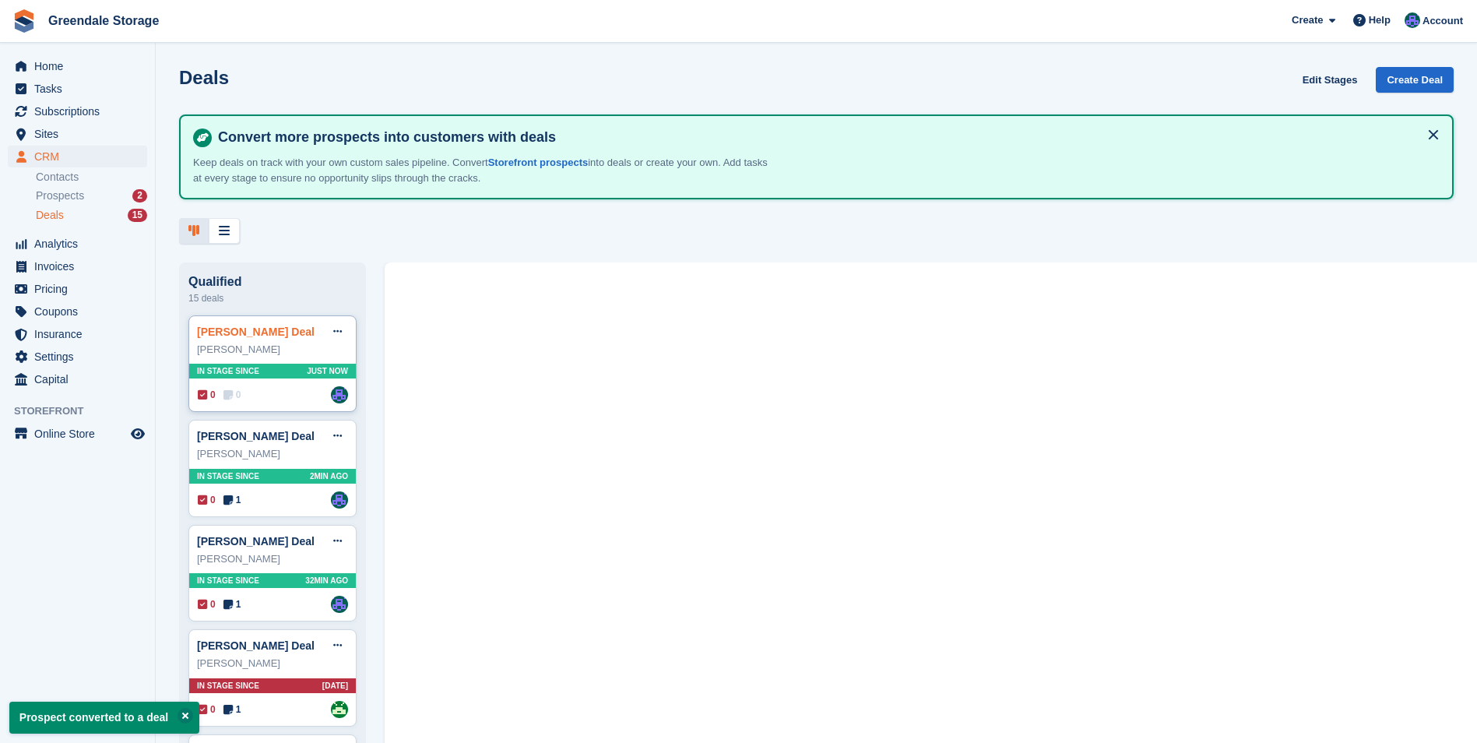
click at [232, 332] on link "Julie Basnett Deal" at bounding box center [256, 331] width 118 height 12
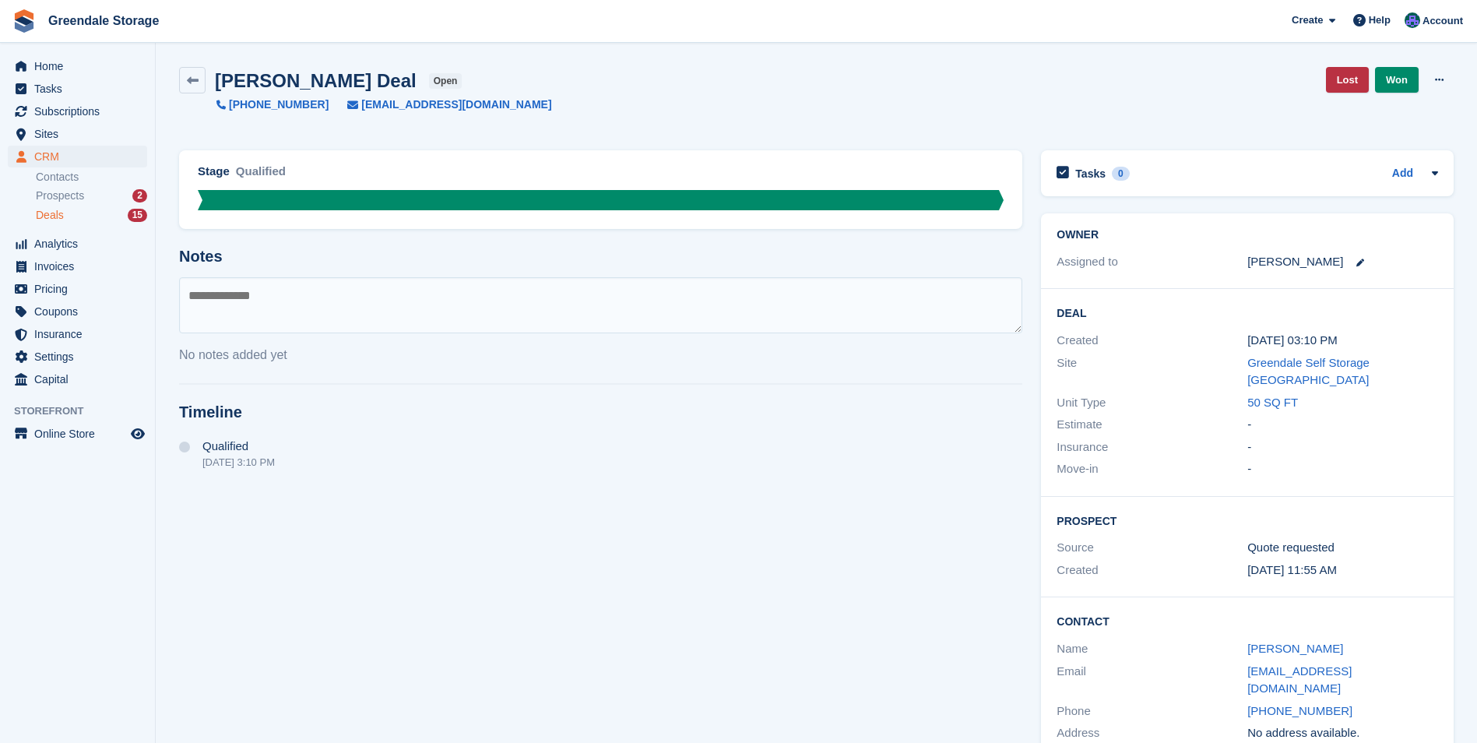
click at [265, 297] on textarea at bounding box center [600, 305] width 843 height 56
type textarea "**********"
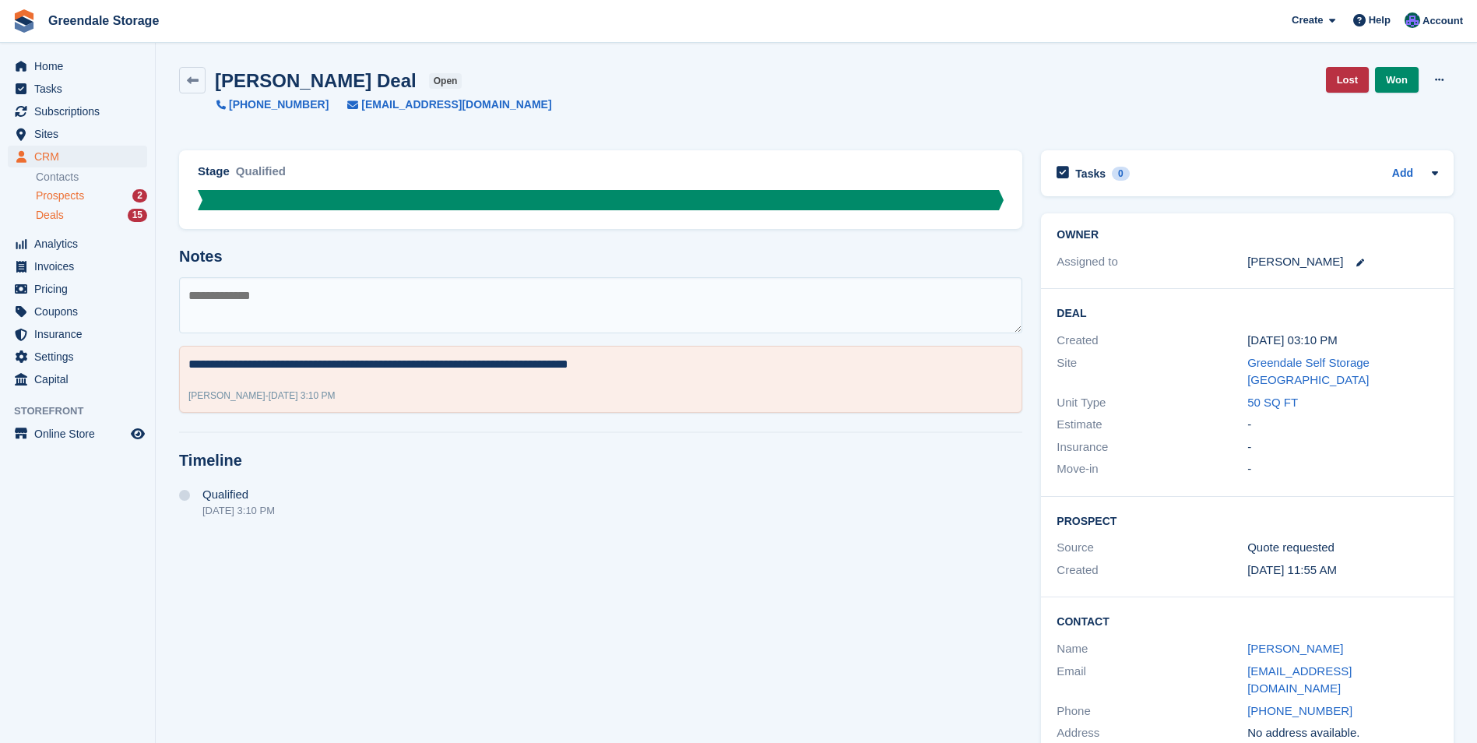
click at [66, 197] on span "Prospects" at bounding box center [60, 195] width 48 height 15
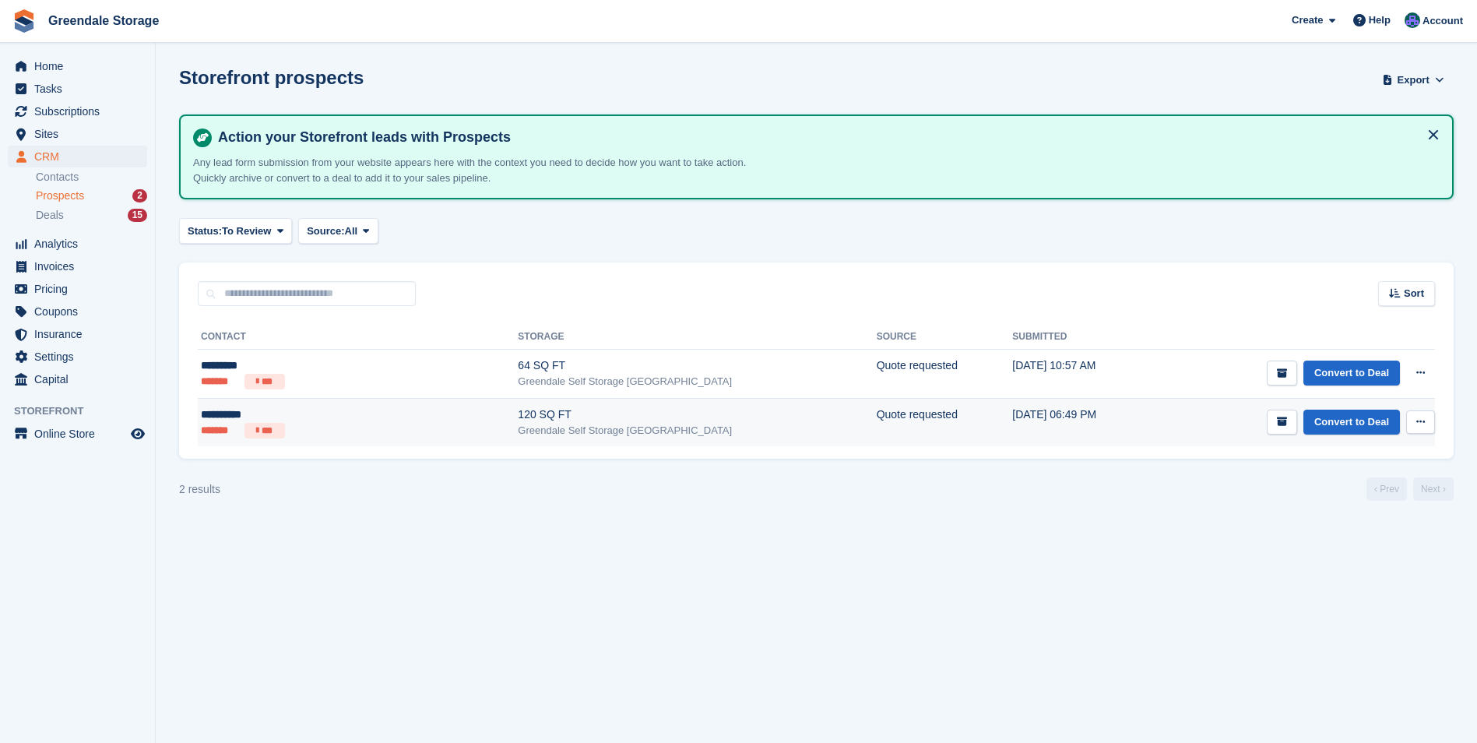
click at [665, 413] on div "120 SQ FT" at bounding box center [697, 414] width 358 height 16
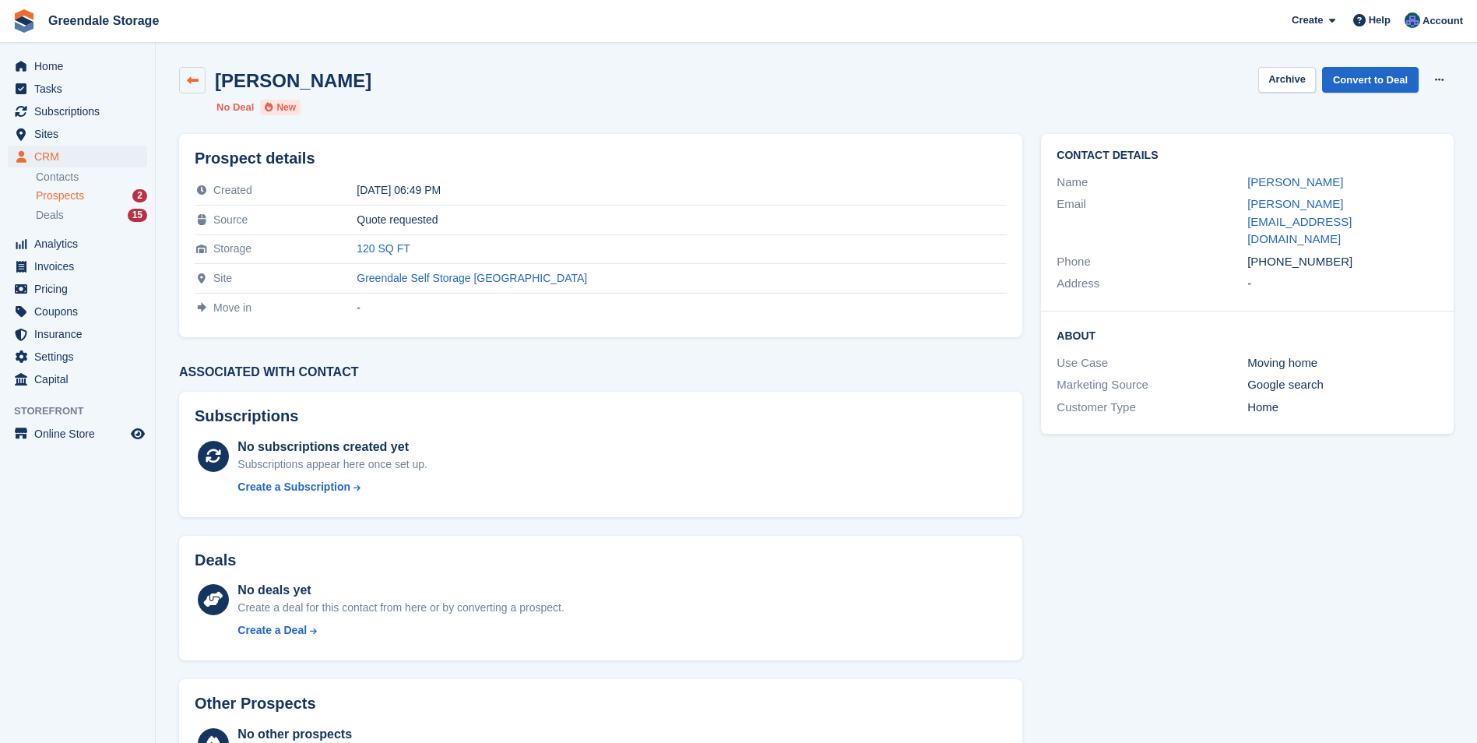
click at [194, 79] on icon at bounding box center [193, 81] width 12 height 12
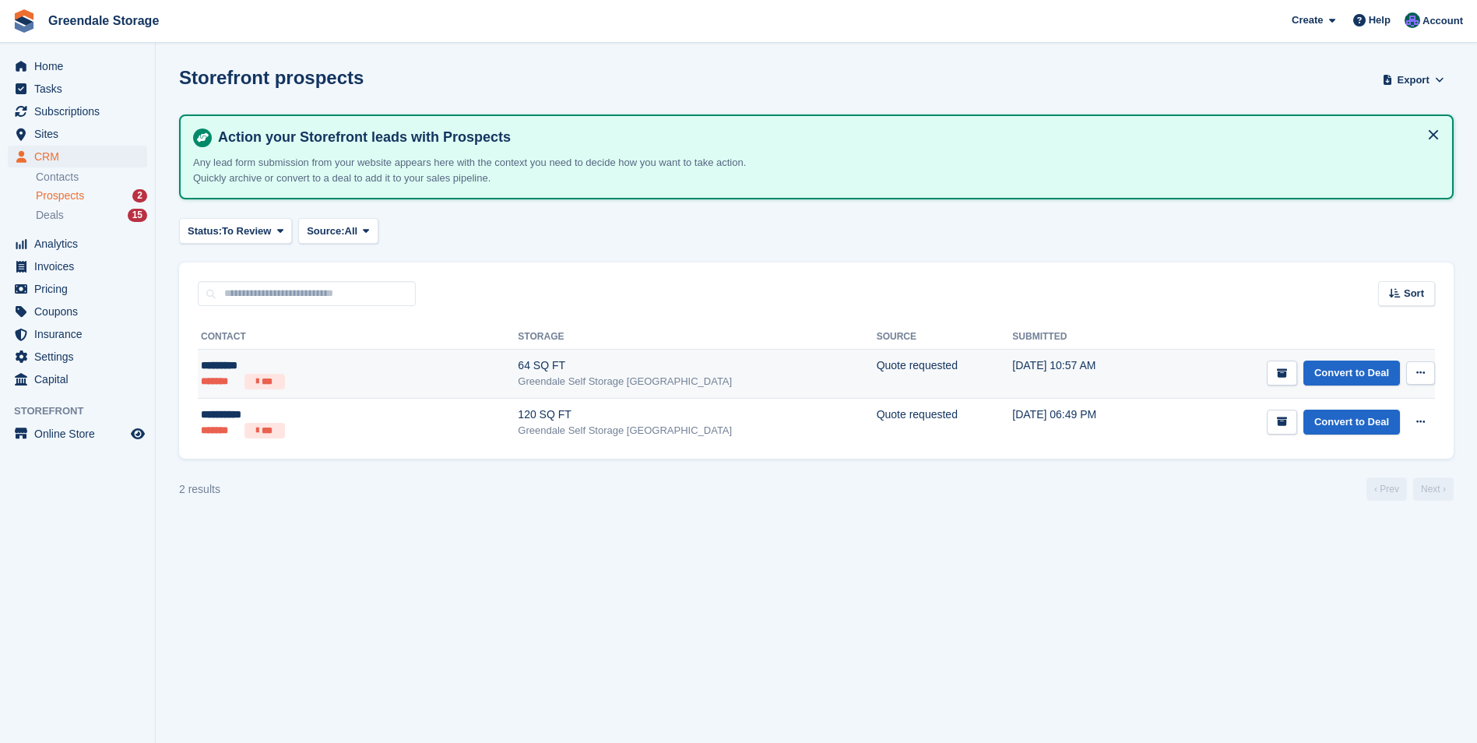
click at [582, 357] on div "64 SQ FT" at bounding box center [697, 365] width 358 height 16
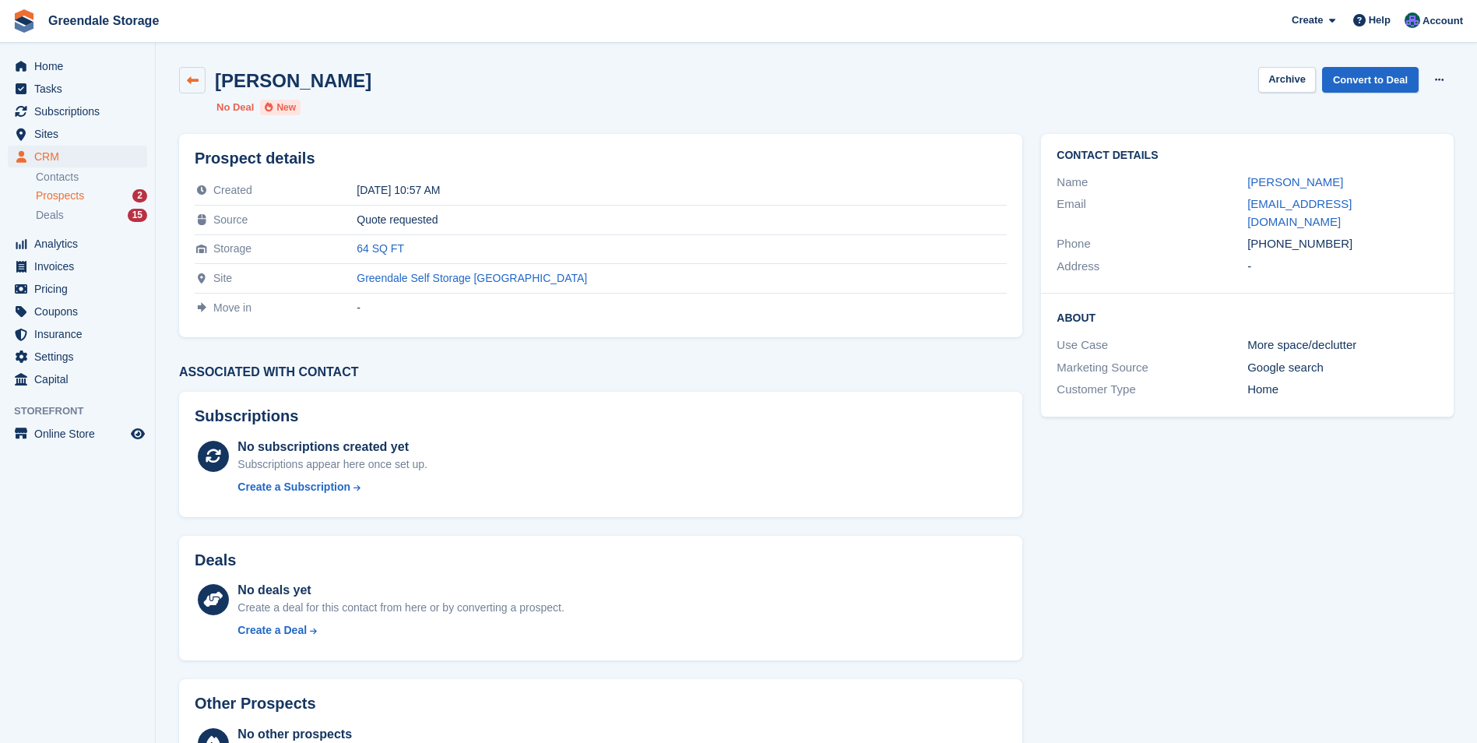
click at [196, 84] on icon at bounding box center [193, 81] width 12 height 12
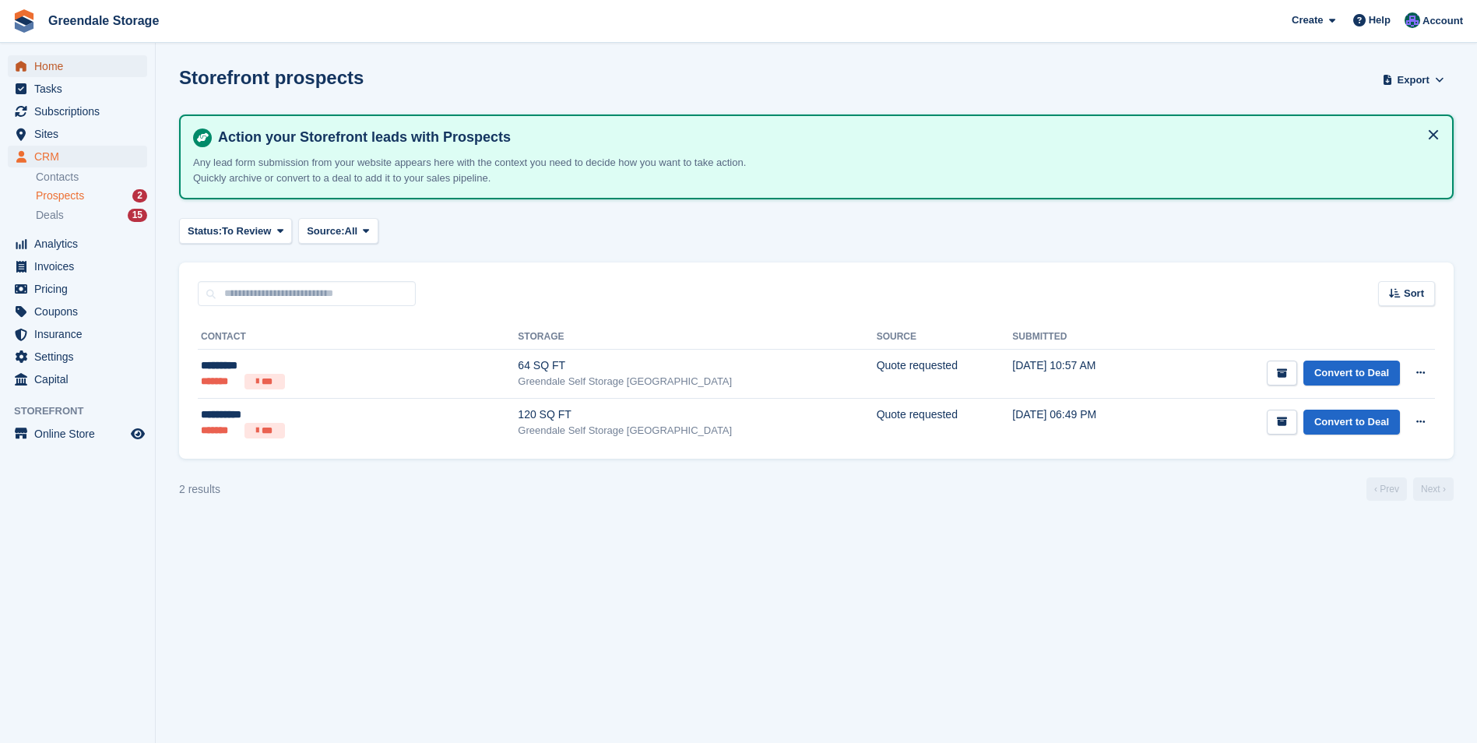
click at [33, 62] on link "Home" at bounding box center [77, 66] width 139 height 22
